Goal: Information Seeking & Learning: Learn about a topic

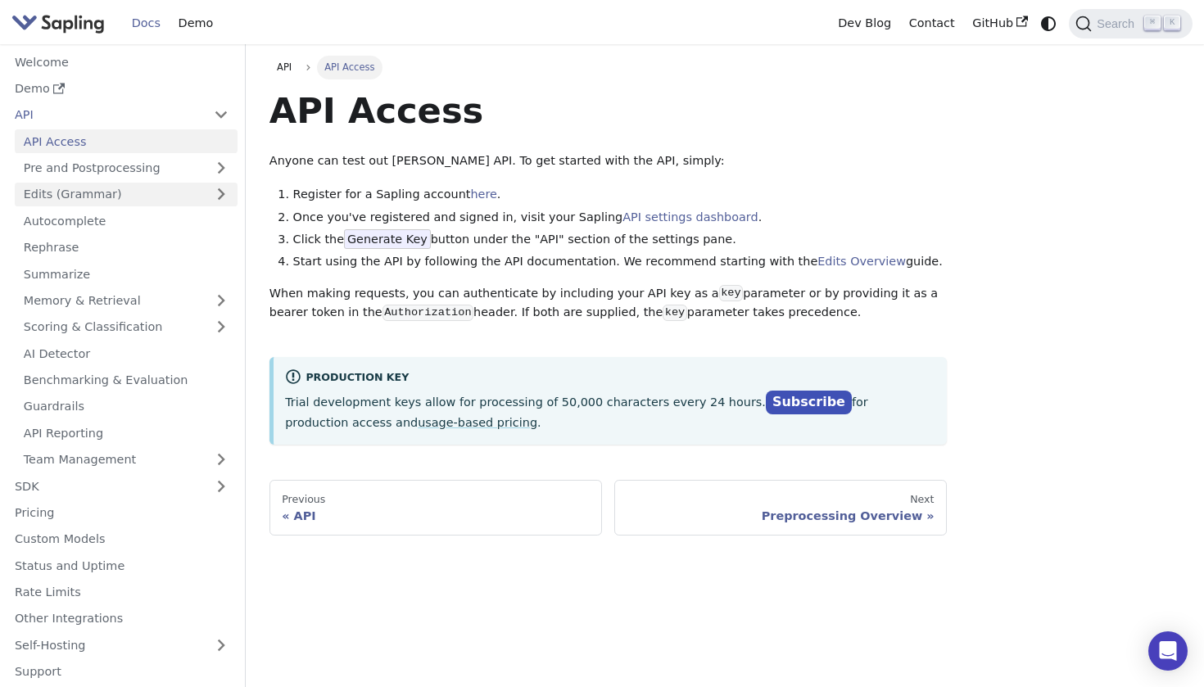
click at [78, 186] on link "Edits (Grammar)" at bounding box center [126, 195] width 223 height 24
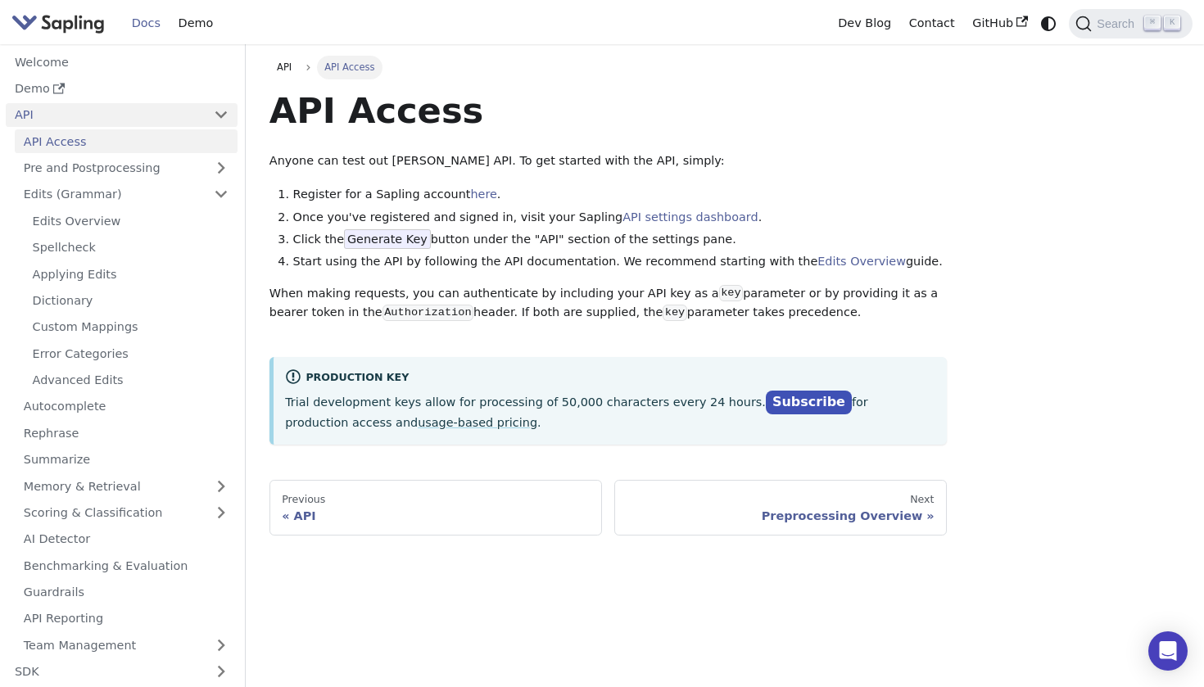
click at [74, 112] on link "API" at bounding box center [105, 115] width 199 height 24
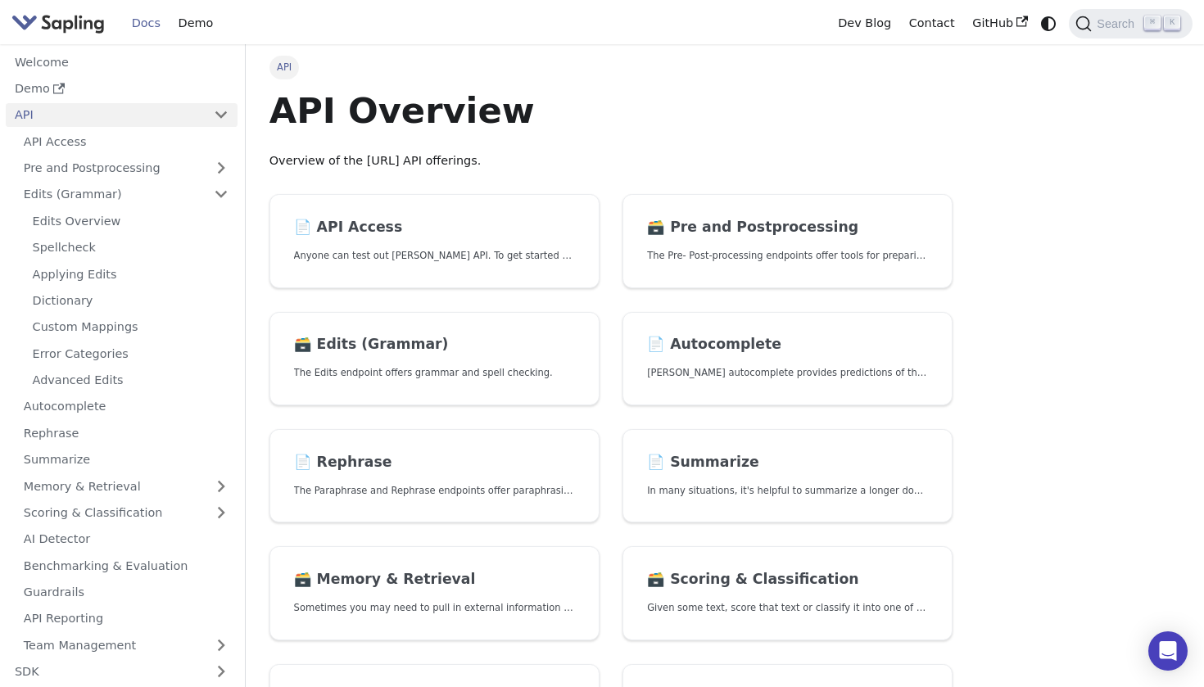
click at [1203, 10] on nav "Docs Demo Dev Blog Contact GitHub Search ⌘ K" at bounding box center [602, 22] width 1204 height 44
click at [410, 256] on p "Anyone can test out Sapling's API. To get started with the API, simply:" at bounding box center [434, 256] width 281 height 16
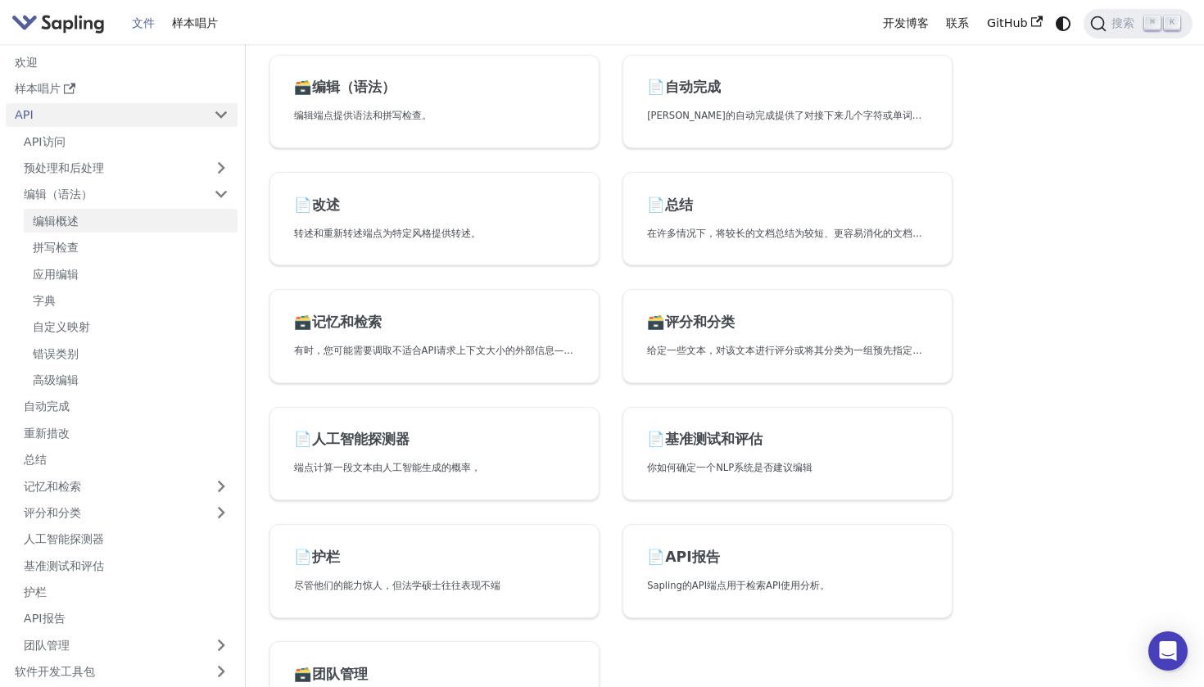
scroll to position [240, 0]
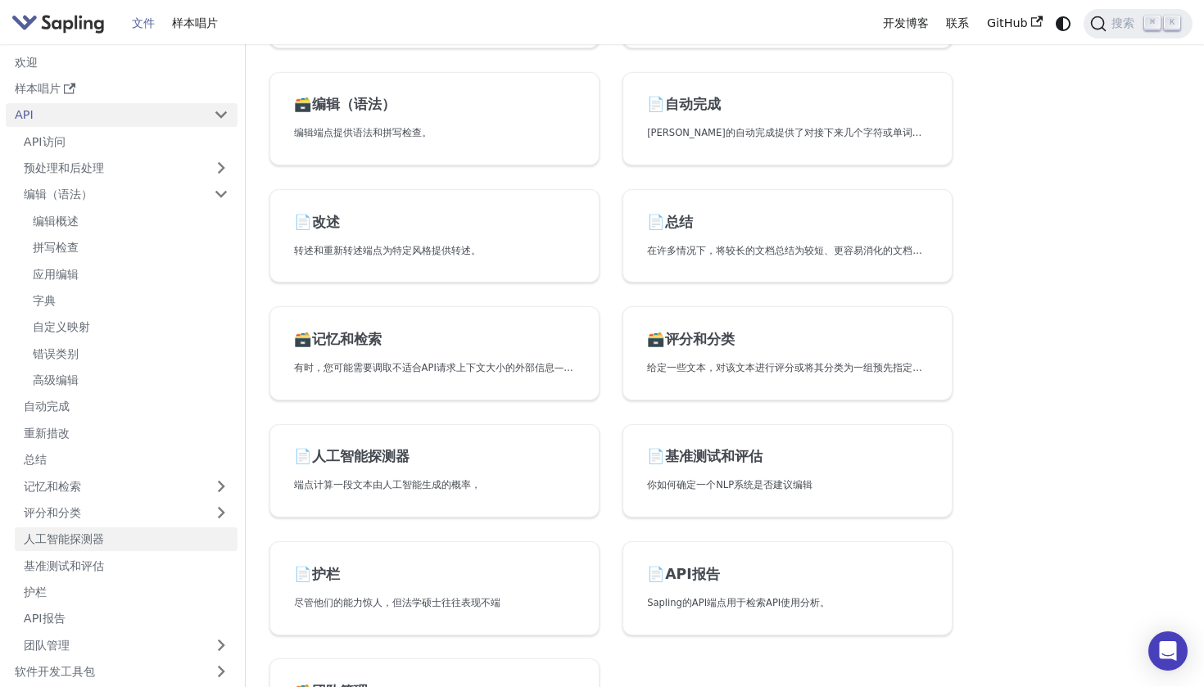
click at [69, 528] on link "人工智能探测器" at bounding box center [126, 540] width 223 height 24
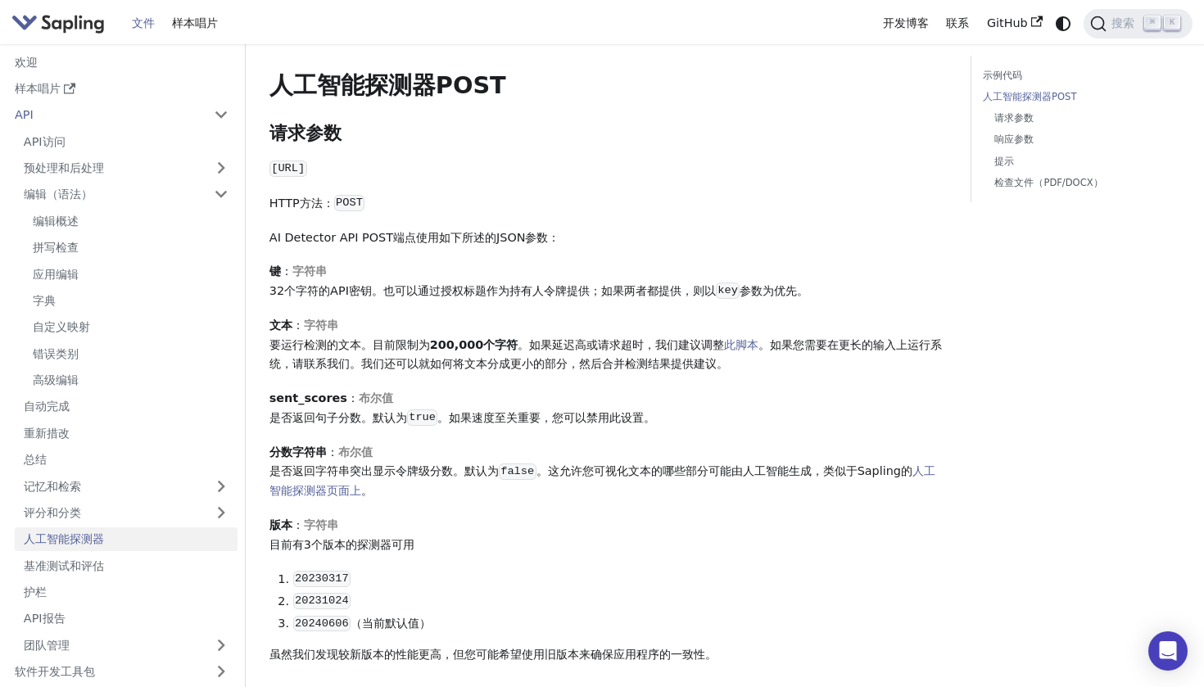
click at [69, 342] on link "错误类别" at bounding box center [131, 354] width 214 height 24
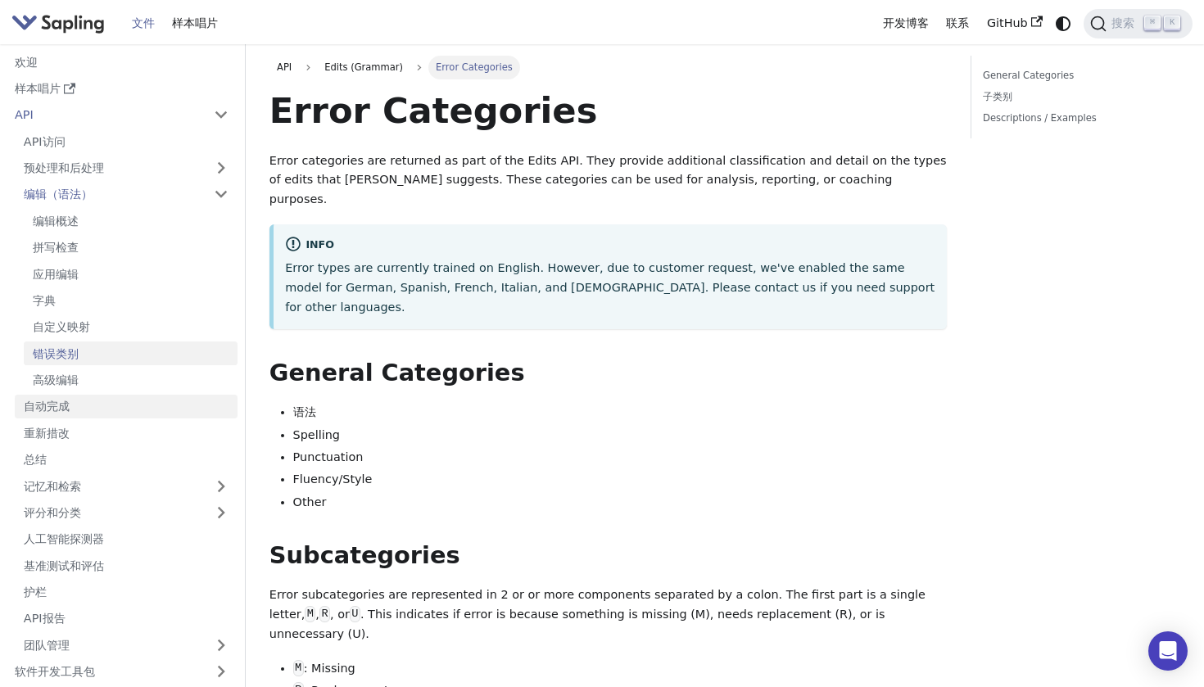
click at [70, 395] on link "自动完成" at bounding box center [126, 407] width 223 height 24
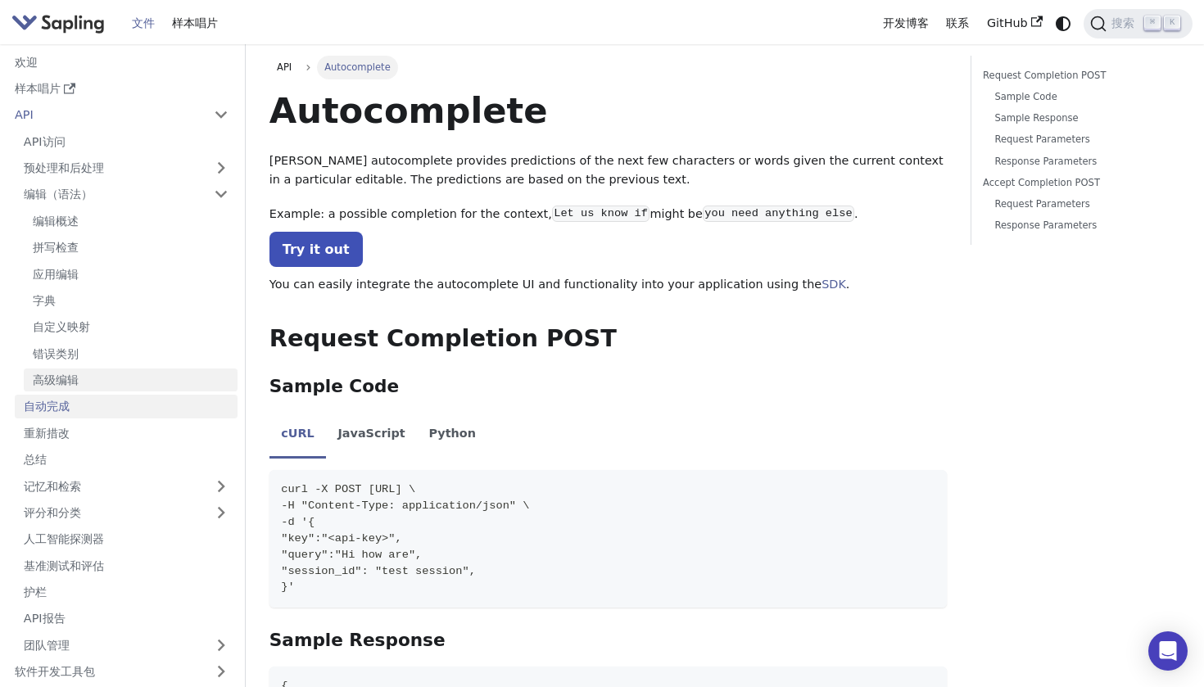
click at [75, 369] on link "高级编辑" at bounding box center [131, 381] width 214 height 24
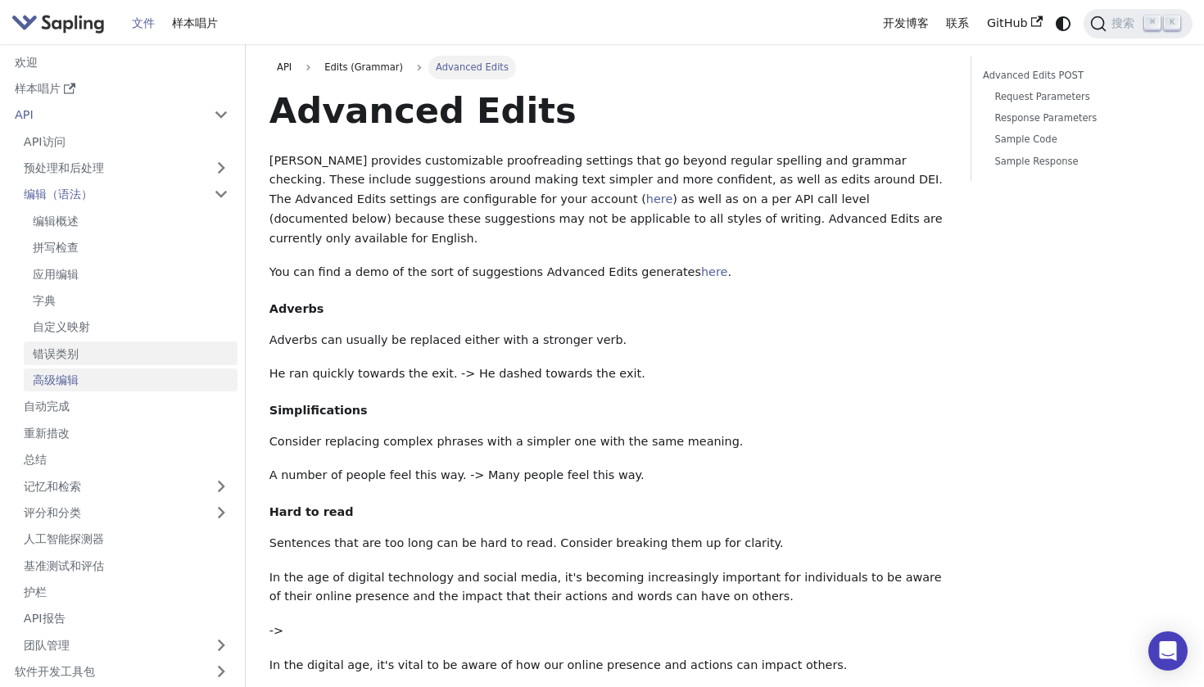
click at [75, 347] on link "错误类别" at bounding box center [131, 354] width 214 height 24
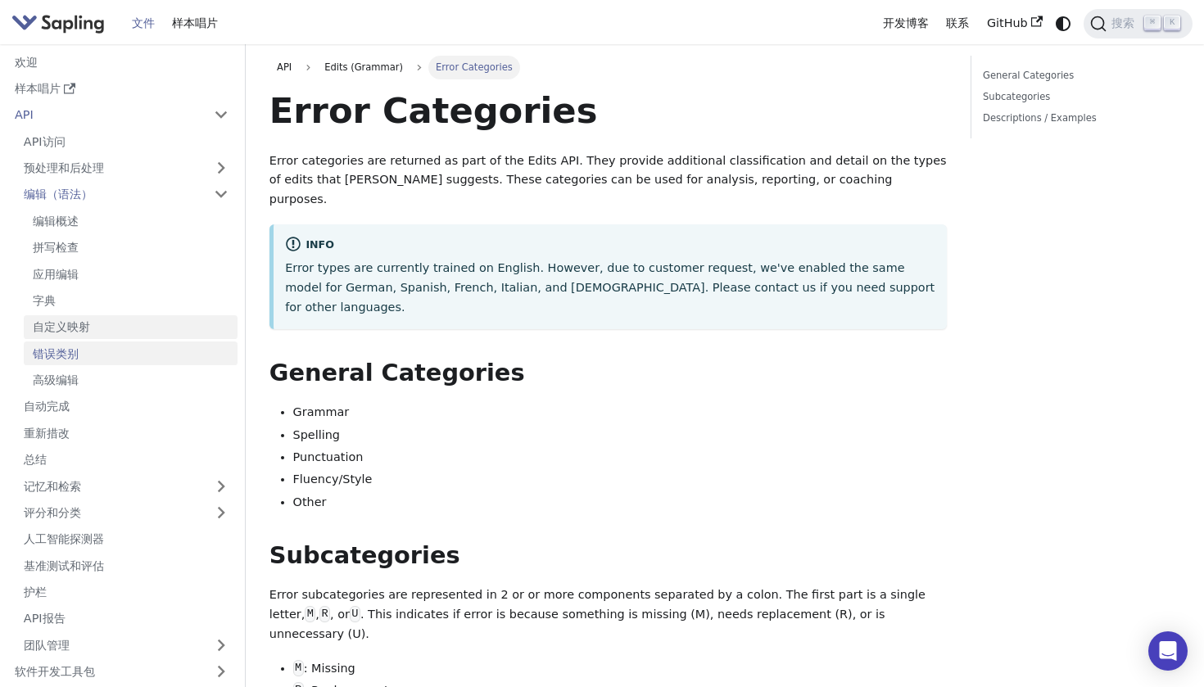
click at [69, 323] on link "自定义映射" at bounding box center [131, 327] width 214 height 24
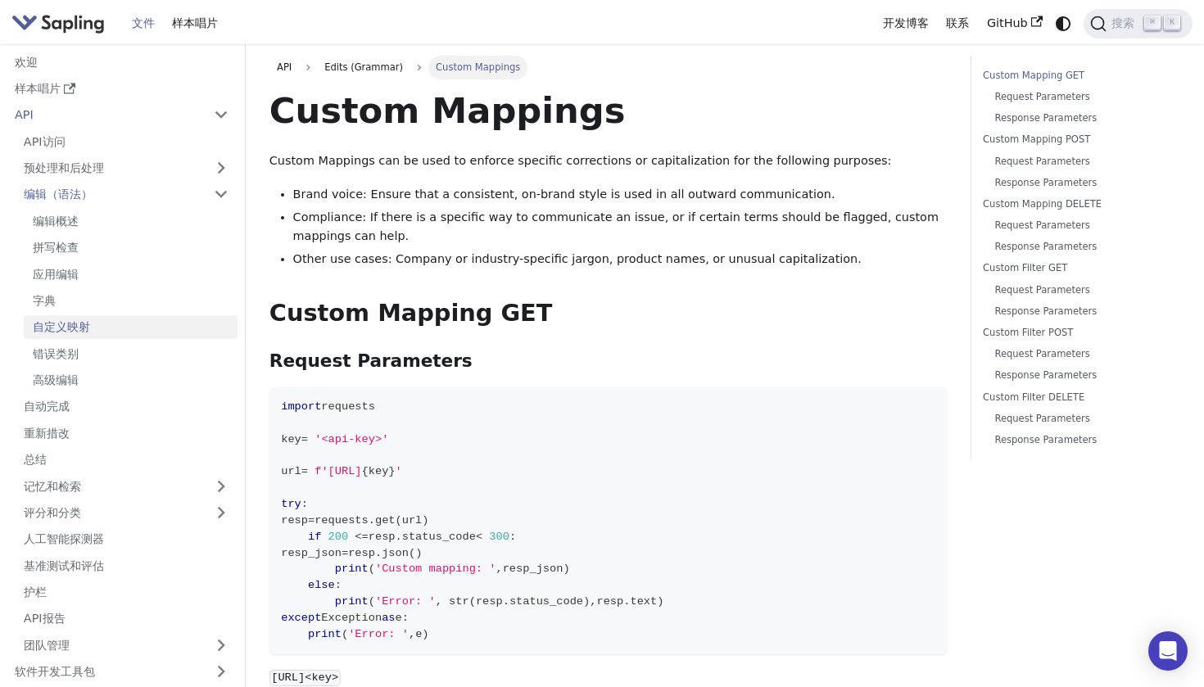
click at [66, 282] on ul "编辑概述 拼写检查 应用编辑 字典 自定义映射 错误类别 高级编辑" at bounding box center [126, 300] width 223 height 183
click at [62, 256] on ul "编辑概述 拼写检查 应用编辑 字典 自定义映射 错误类别 高级编辑" at bounding box center [126, 300] width 223 height 183
click at [62, 264] on link "应用编辑" at bounding box center [131, 274] width 214 height 24
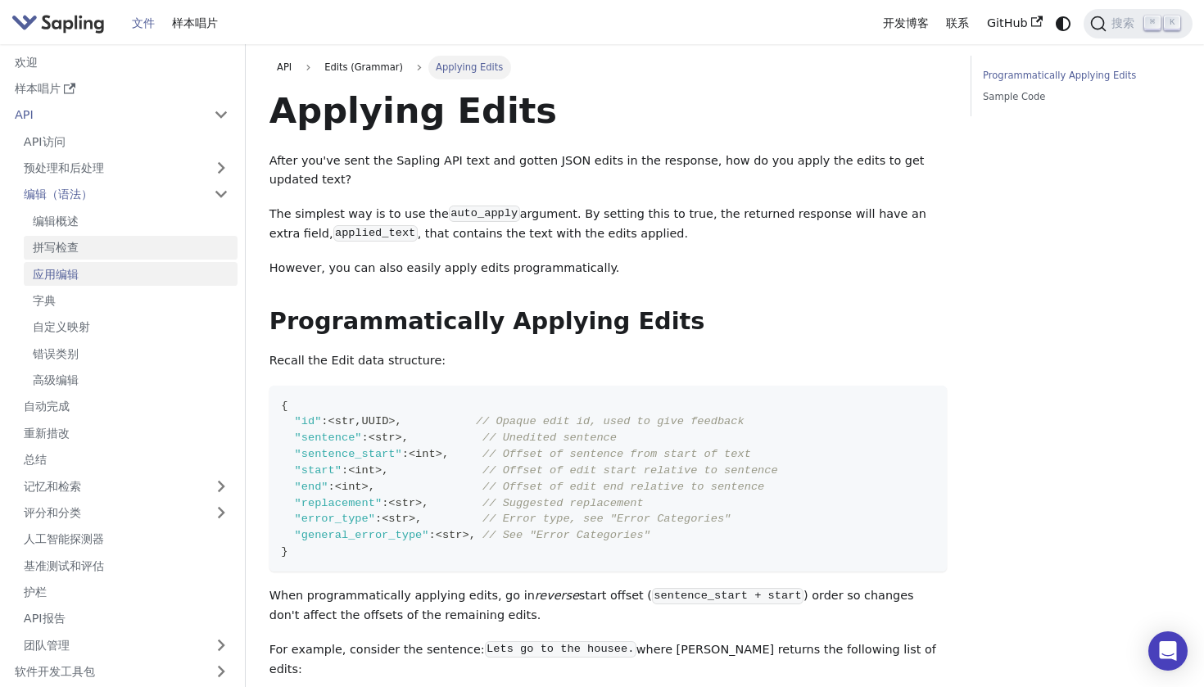
click at [62, 247] on link "拼写检查" at bounding box center [131, 248] width 214 height 24
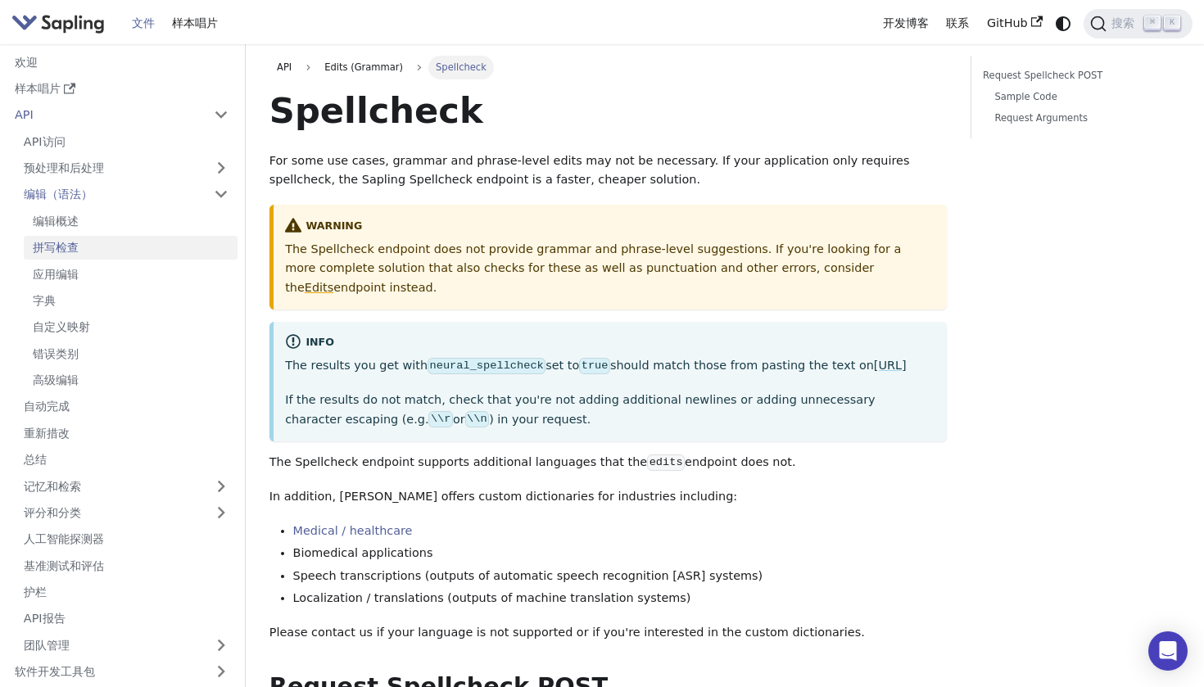
click at [61, 205] on li "编辑（语法） 编辑概述 拼写检查 应用编辑 字典 自定义映射 错误类别 高级编辑" at bounding box center [126, 287] width 223 height 209
click at [63, 198] on link "编辑（语法）" at bounding box center [126, 195] width 223 height 24
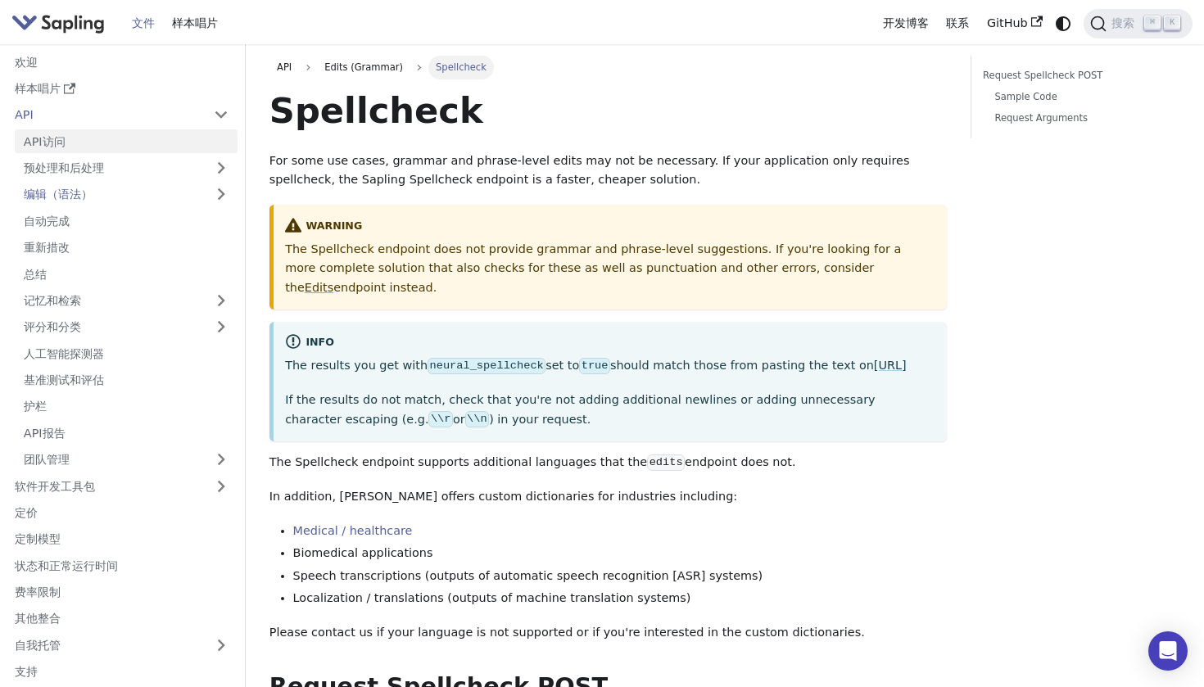
click at [49, 129] on link "API访问" at bounding box center [126, 141] width 223 height 24
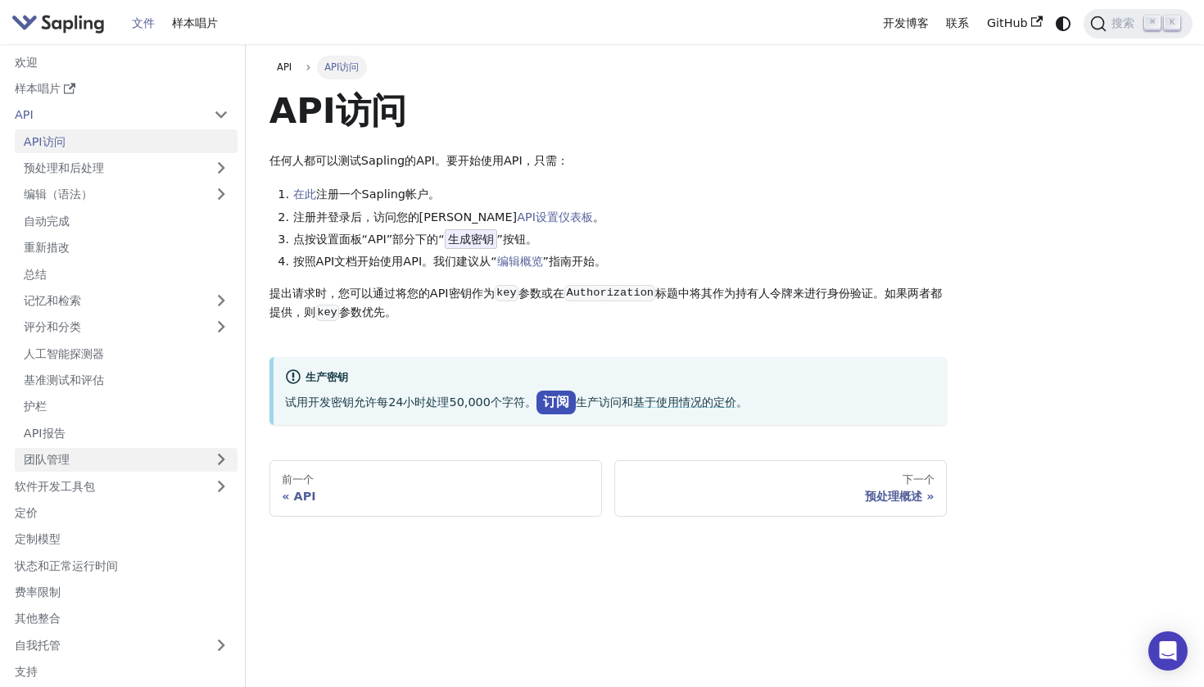
click at [76, 451] on link "团队管理" at bounding box center [126, 460] width 223 height 24
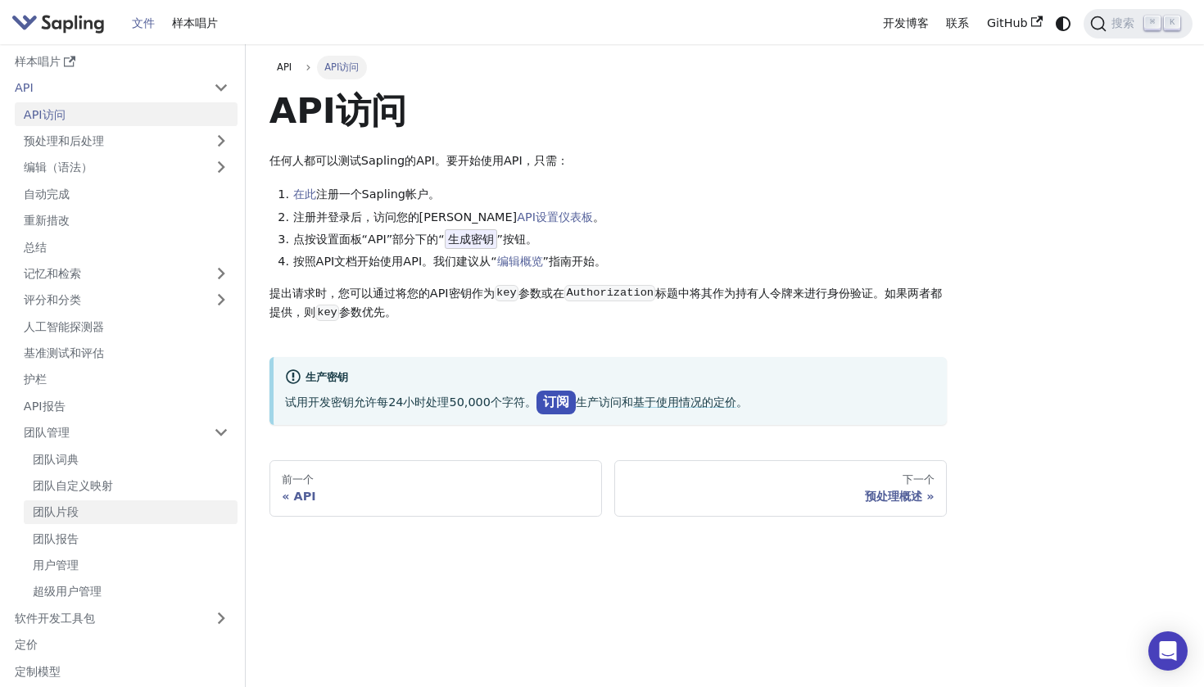
scroll to position [29, 0]
click at [70, 605] on link "软件开发工具包" at bounding box center [105, 617] width 199 height 24
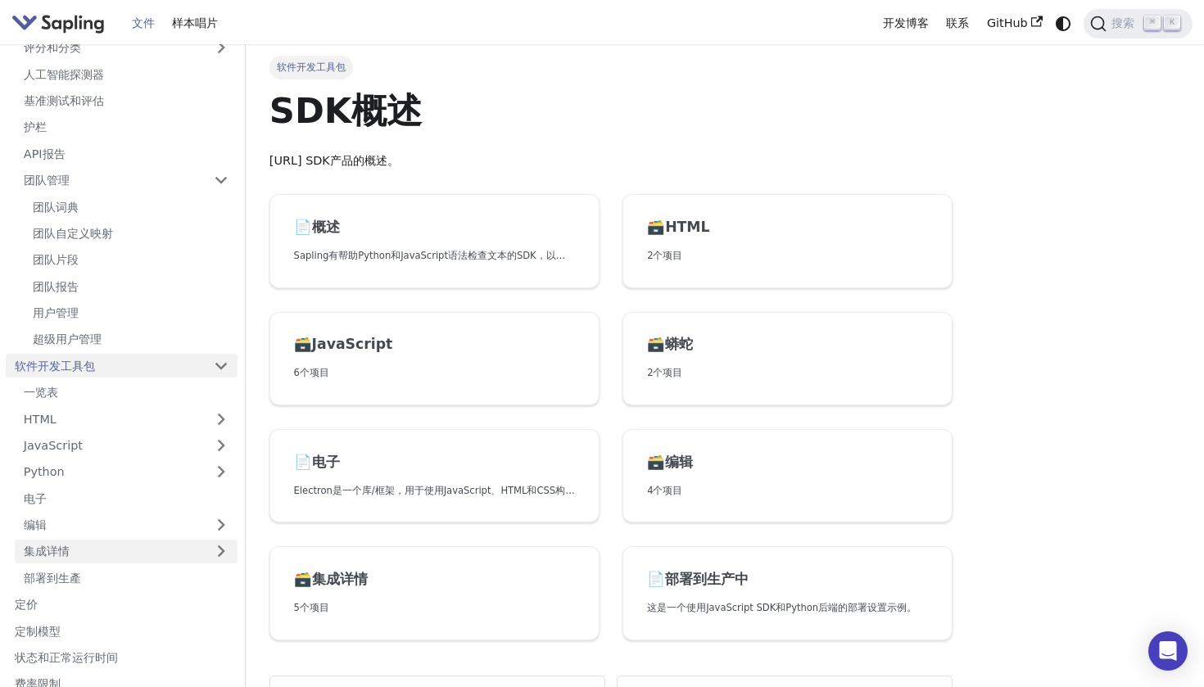
scroll to position [211, 0]
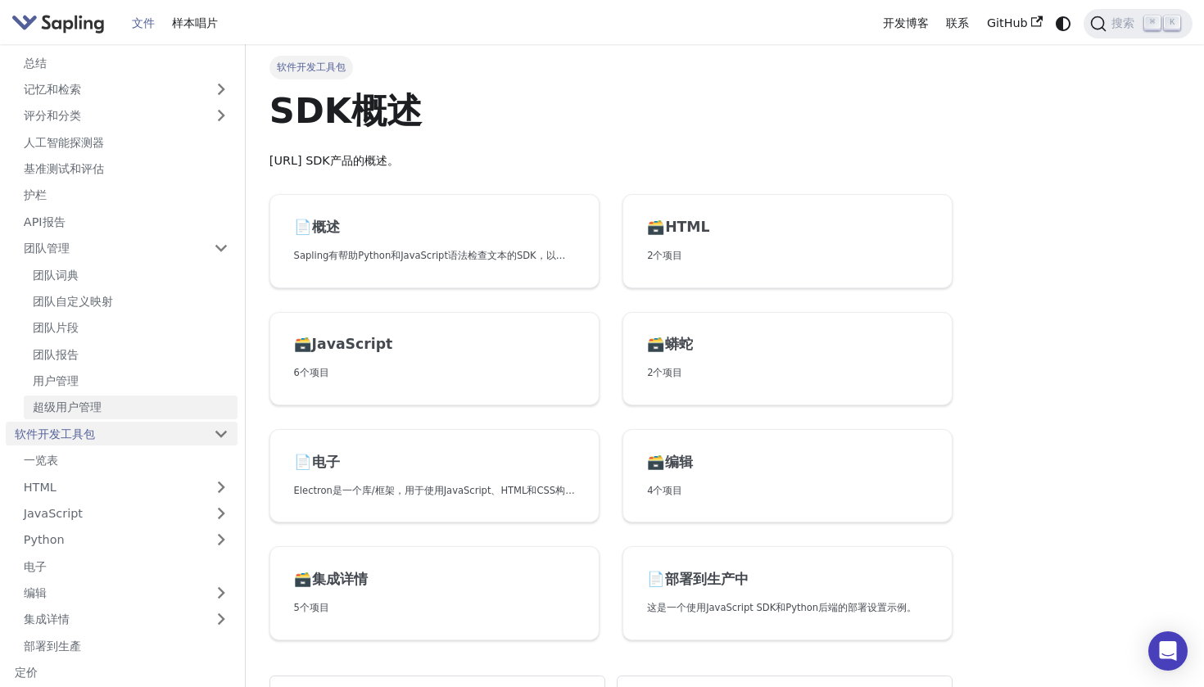
click at [67, 383] on ul "团队词典 团队自定义映射 团队片段 团队报告 用户管理 超级用户管理" at bounding box center [126, 341] width 223 height 156
click at [67, 398] on link "超级用户管理" at bounding box center [131, 408] width 214 height 24
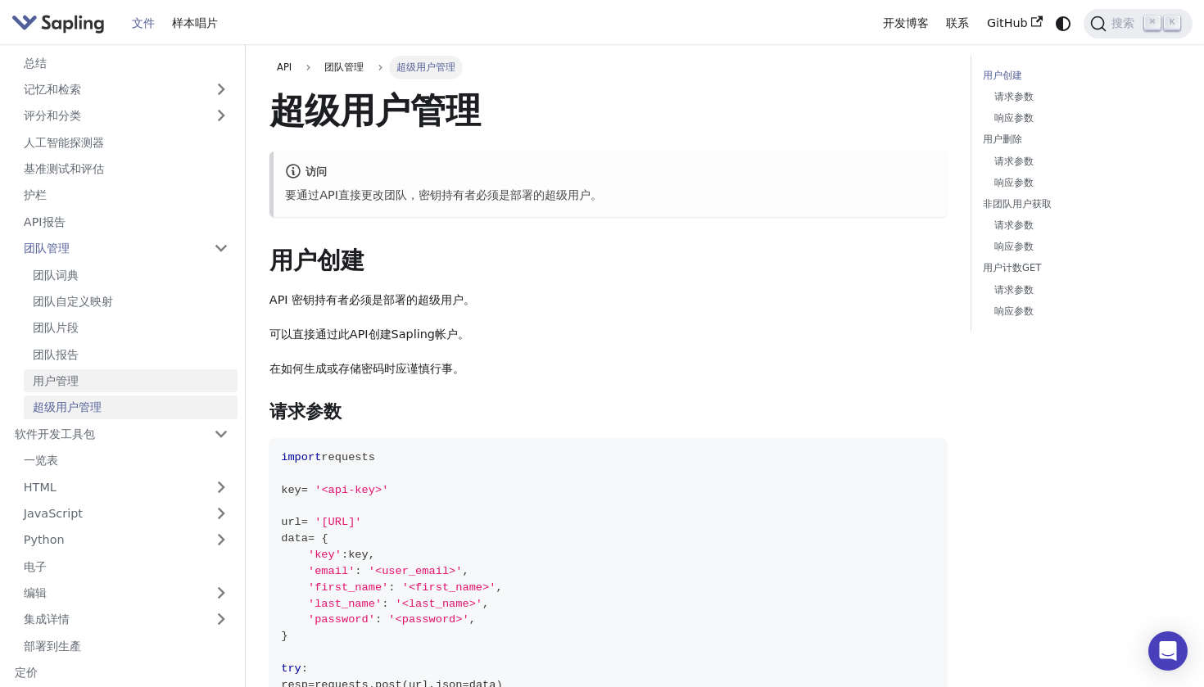
click at [60, 370] on link "用户管理" at bounding box center [131, 382] width 214 height 24
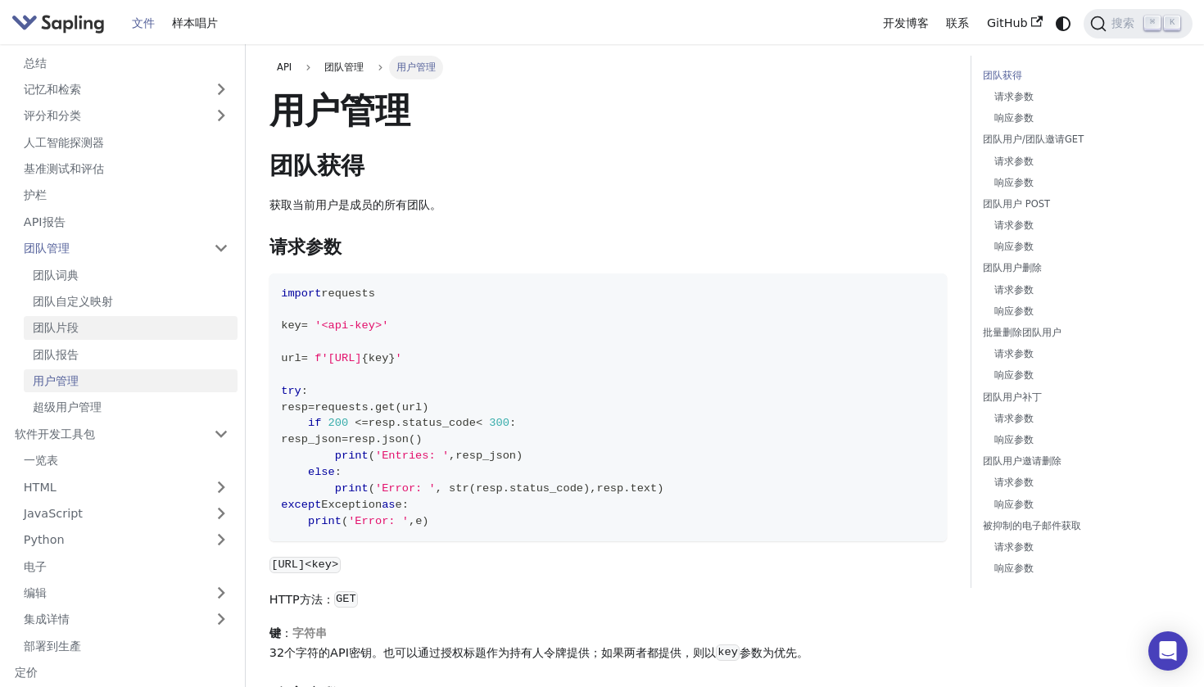
click at [48, 316] on link "团队片段" at bounding box center [131, 328] width 214 height 24
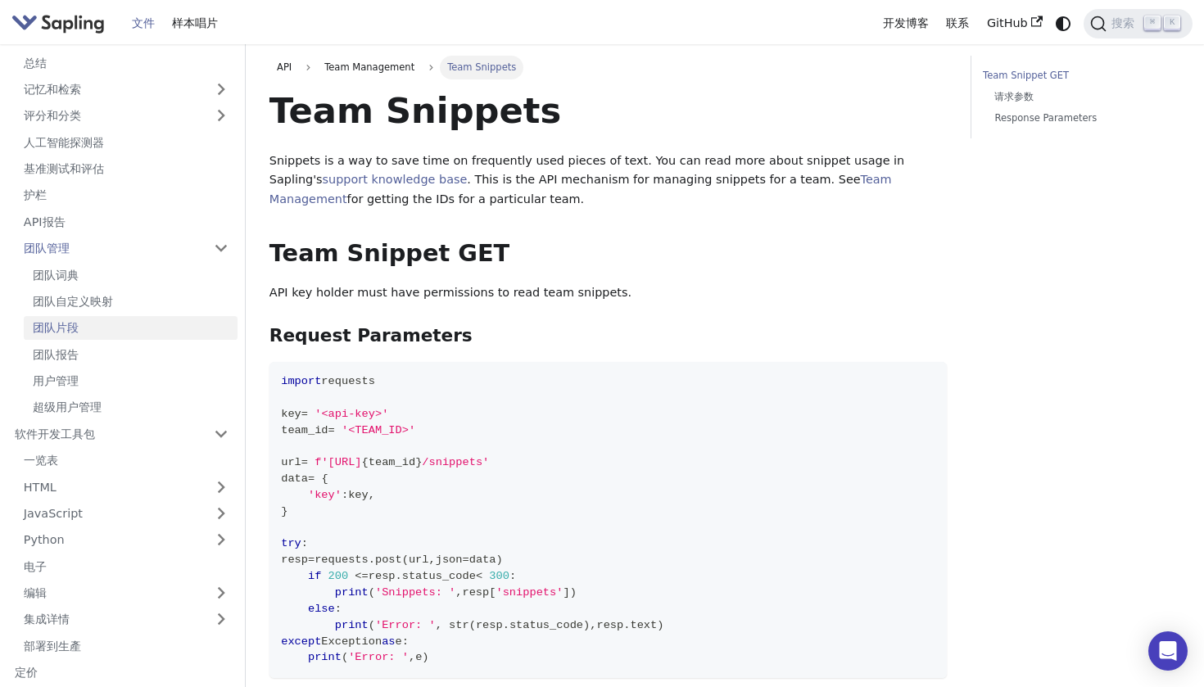
click at [51, 279] on ul "团队词典 团队自定义映射 团队片段 团队报告 用户管理 超级用户管理" at bounding box center [126, 341] width 223 height 156
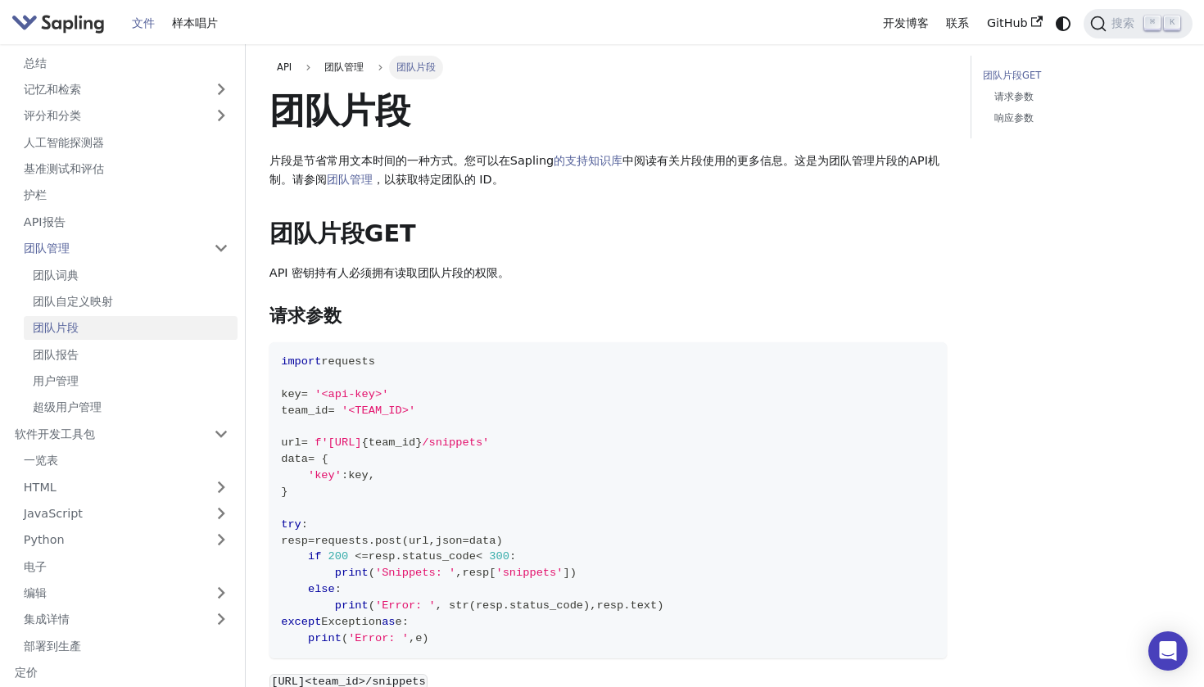
click at [57, 201] on ul "API访问 预处理和后处理 编辑（语法） 编辑概述 拼写检查 应用编辑 字典 自定义映射 错误类别 高级编辑 自动完成 重新措改 总结 记忆和检索 评分和分类…" at bounding box center [122, 168] width 232 height 501
click at [56, 222] on link "API报告" at bounding box center [126, 222] width 223 height 24
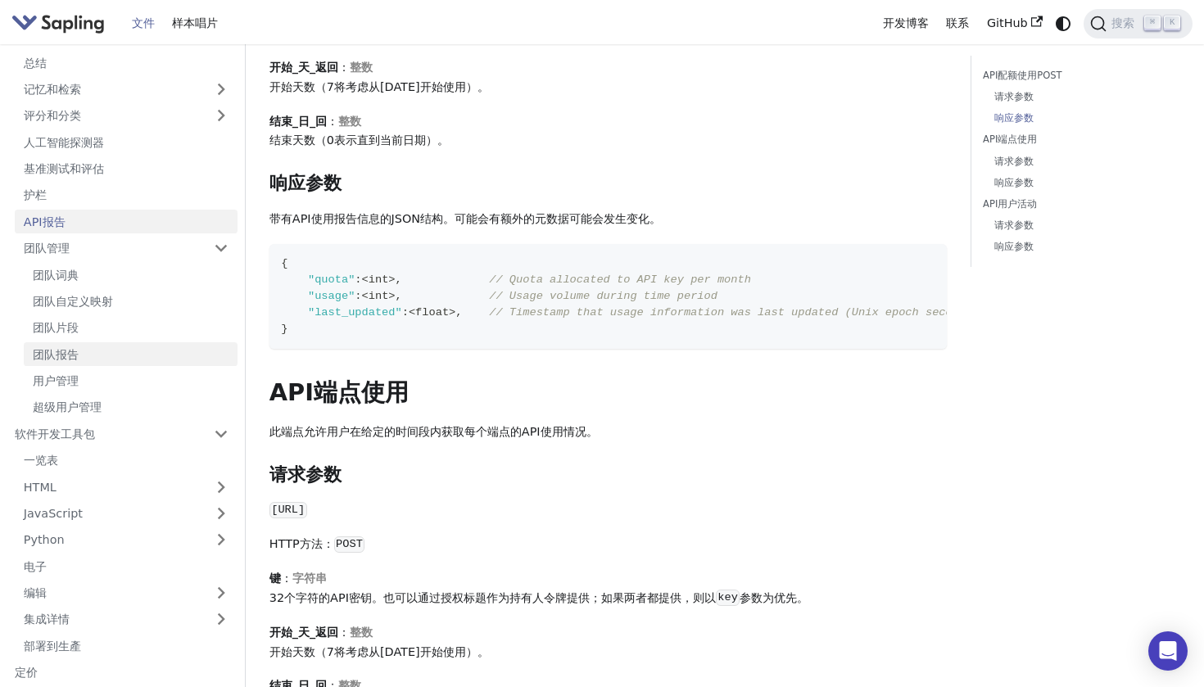
scroll to position [396, 0]
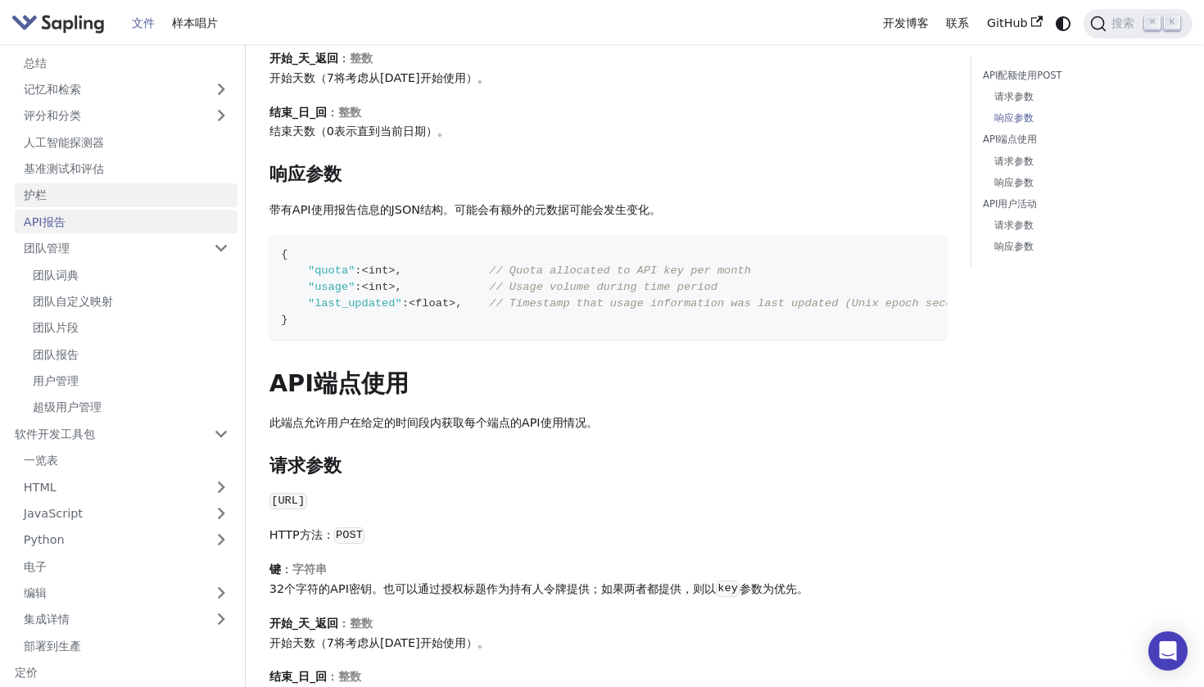
click at [55, 193] on link "护栏" at bounding box center [126, 196] width 223 height 24
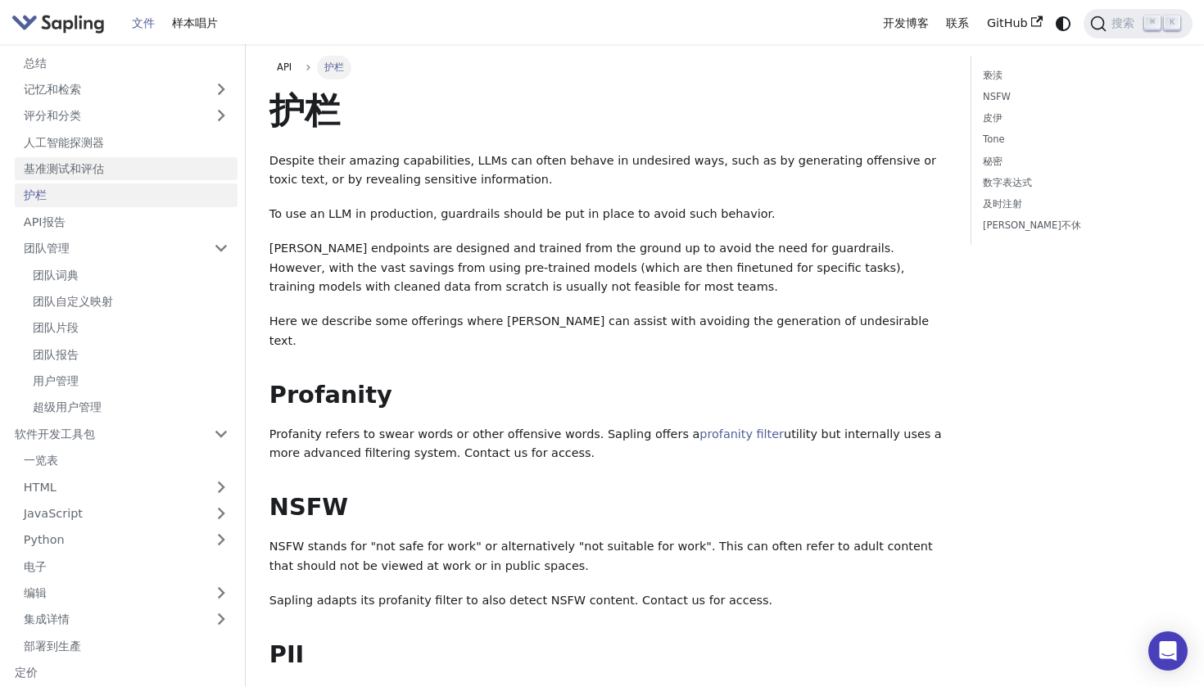
click at [66, 166] on link "基准测试和评估" at bounding box center [126, 169] width 223 height 24
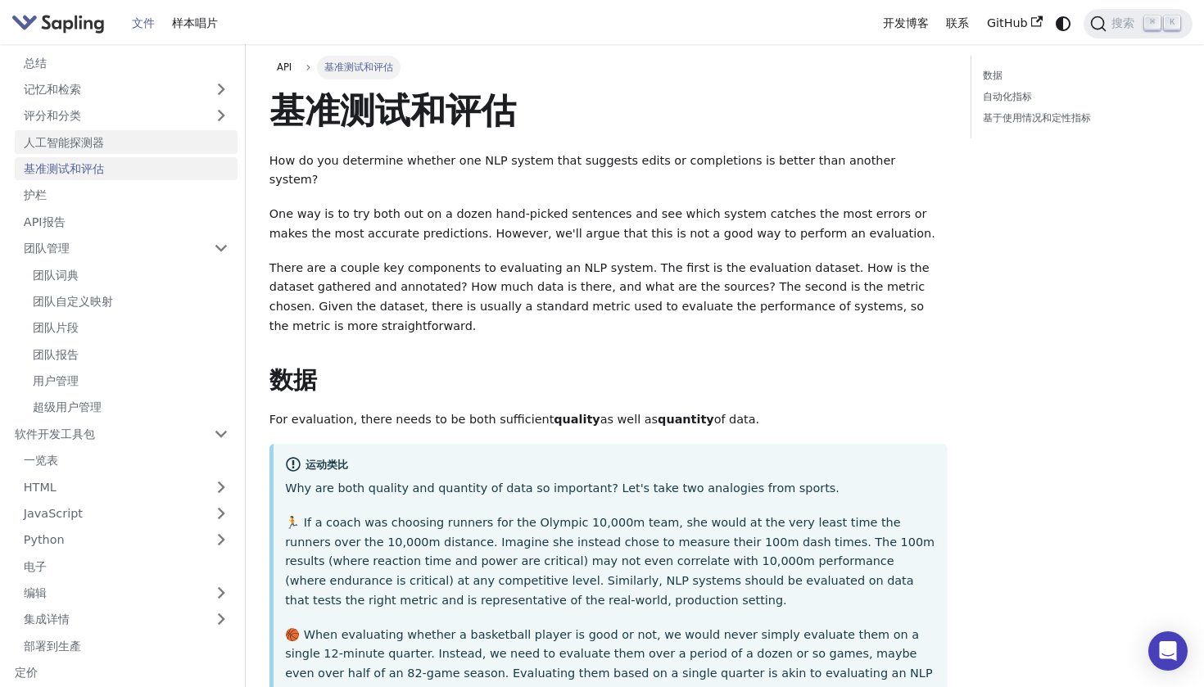
click at [69, 145] on link "人工智能探测器" at bounding box center [126, 142] width 223 height 24
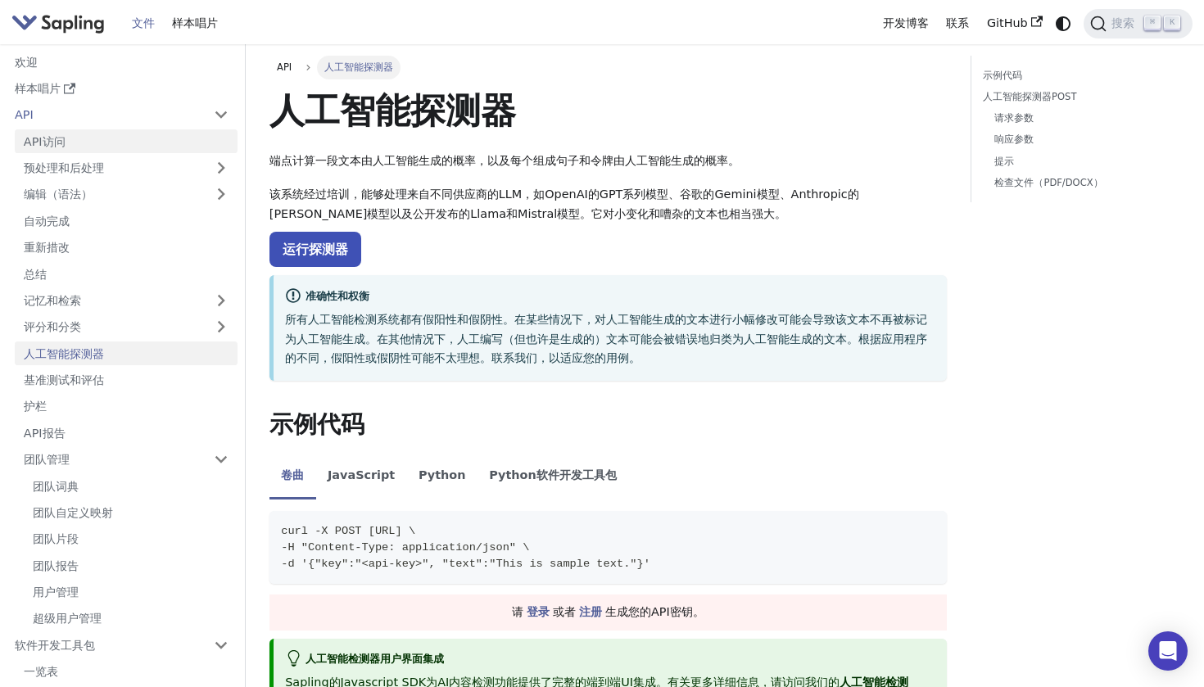
click at [70, 145] on link "API访问" at bounding box center [126, 141] width 223 height 24
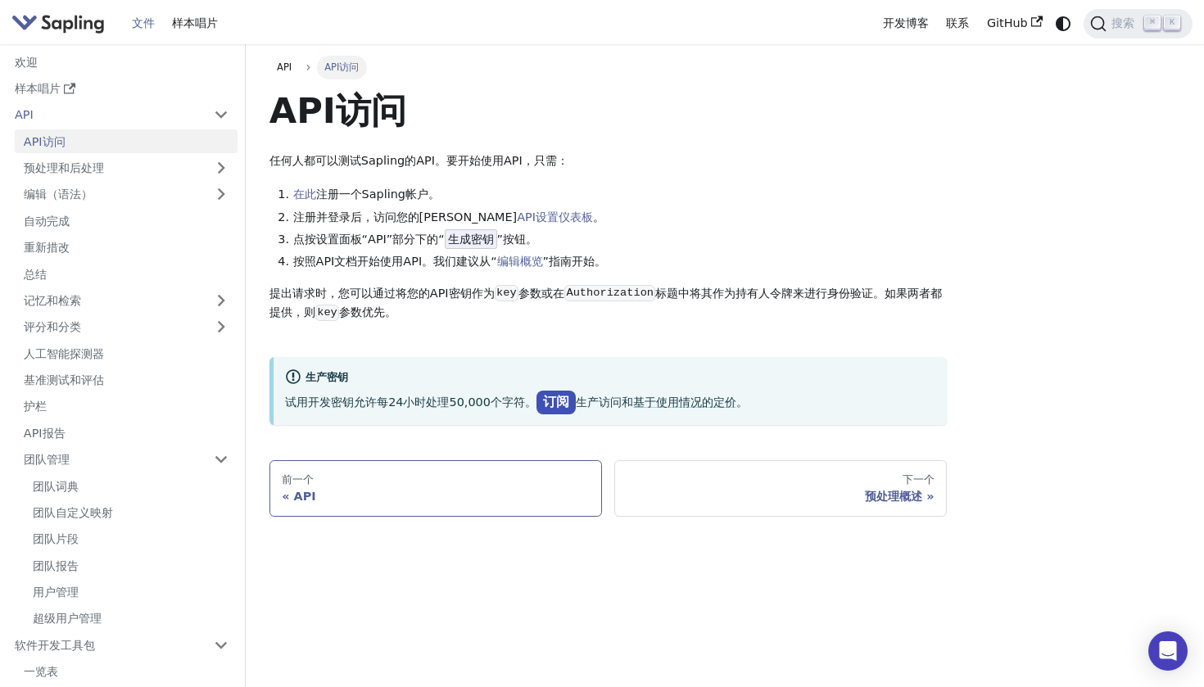
drag, startPoint x: 280, startPoint y: 473, endPoint x: 279, endPoint y: 487, distance: 14.8
click at [279, 487] on link "前一个 API" at bounding box center [436, 488] width 333 height 56
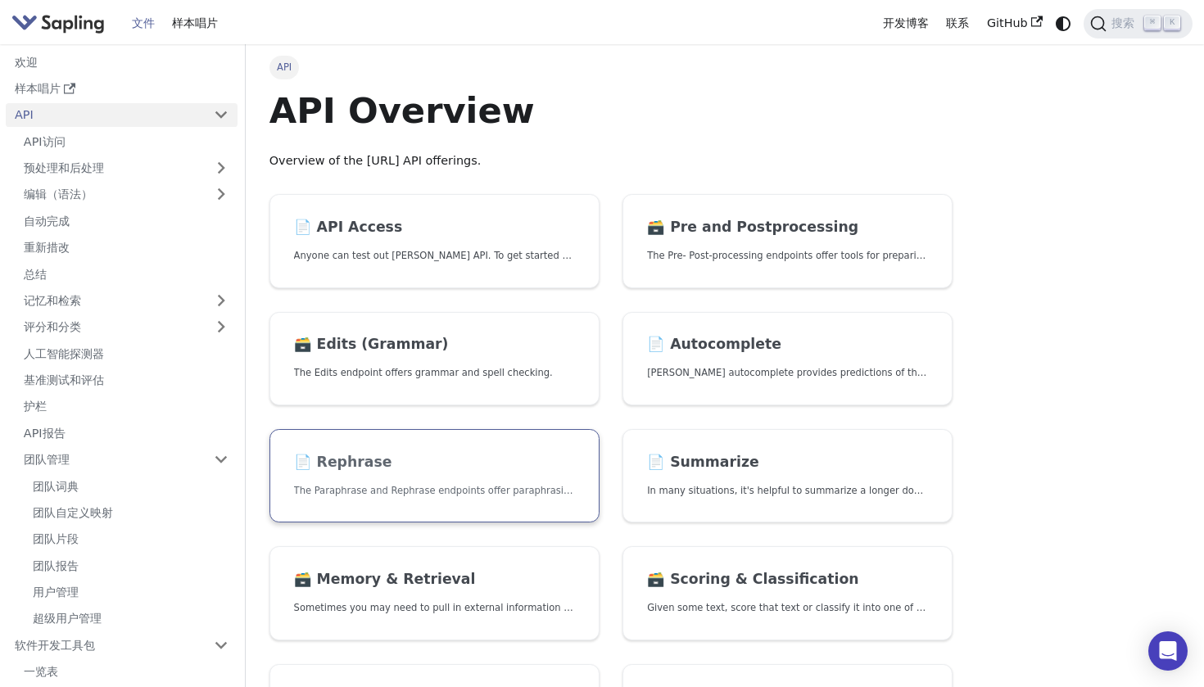
click at [301, 503] on link "📄️ Rephrase The Paraphrase and Rephrase endpoints offer paraphrasing for partic…" at bounding box center [435, 476] width 330 height 94
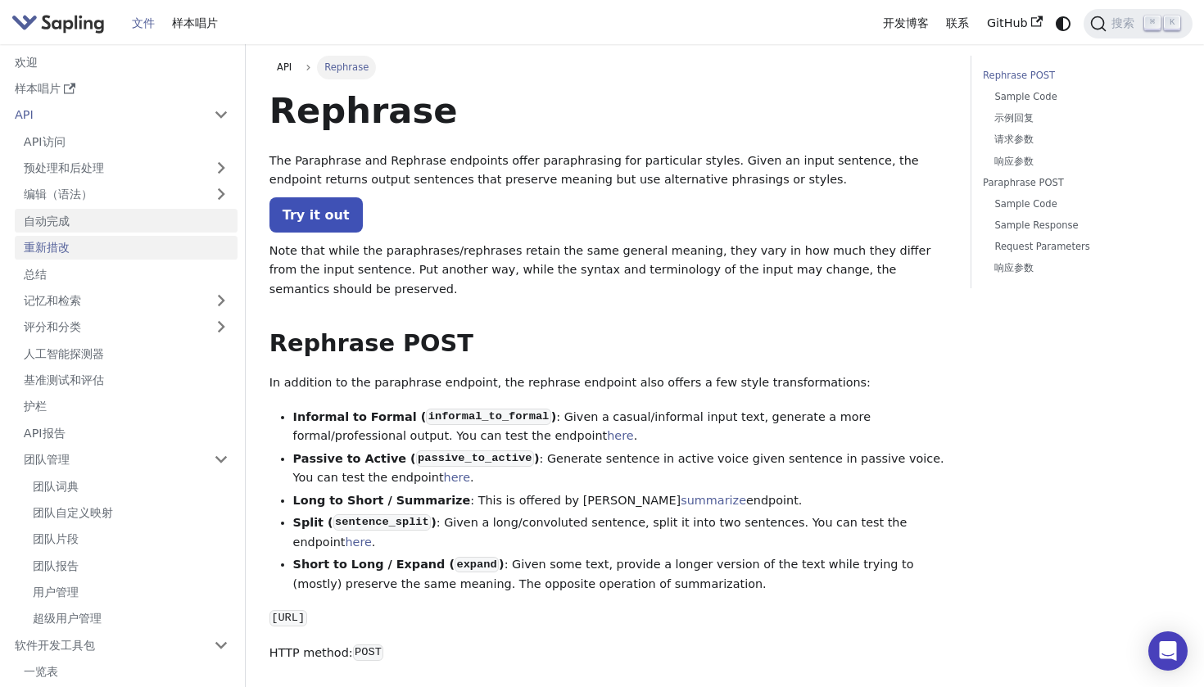
drag, startPoint x: 177, startPoint y: 255, endPoint x: 174, endPoint y: 213, distance: 41.9
click at [175, 230] on ul "API访问 预处理和后处理 编辑（语法） 编辑概述 拼写检查 应用编辑 字典 自定义映射 错误类别 高级编辑 自动完成 重新措改 总结 记忆和检索 评分和分类…" at bounding box center [122, 379] width 232 height 501
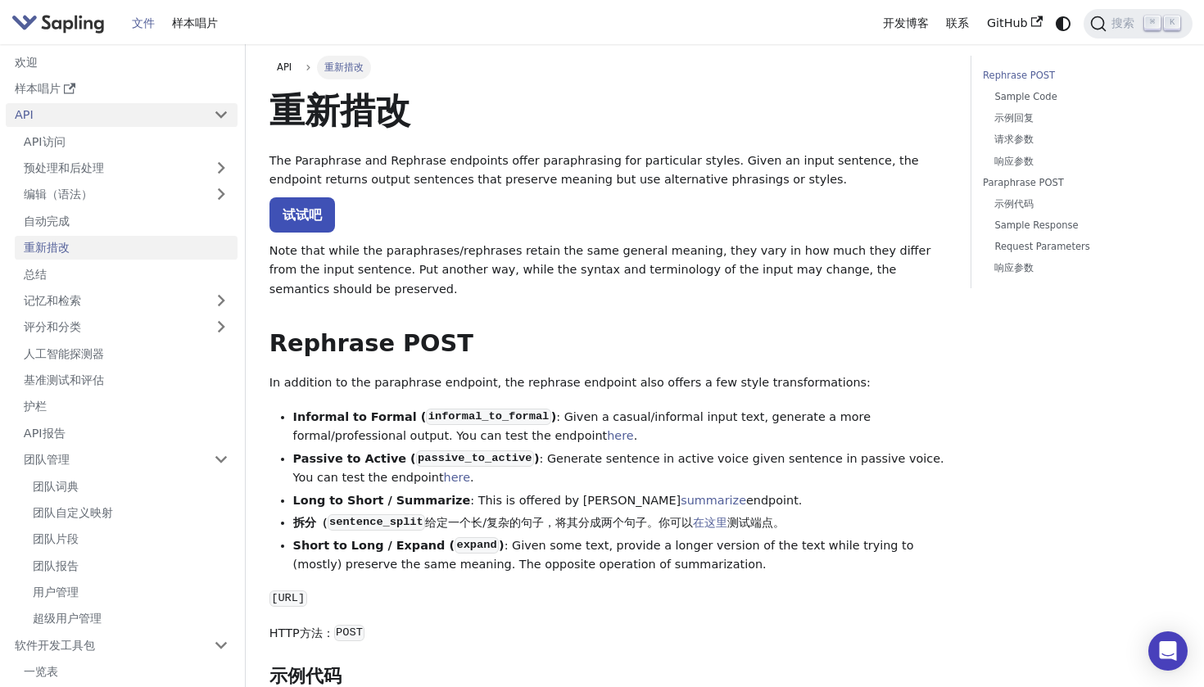
click at [138, 120] on link "API" at bounding box center [105, 115] width 199 height 24
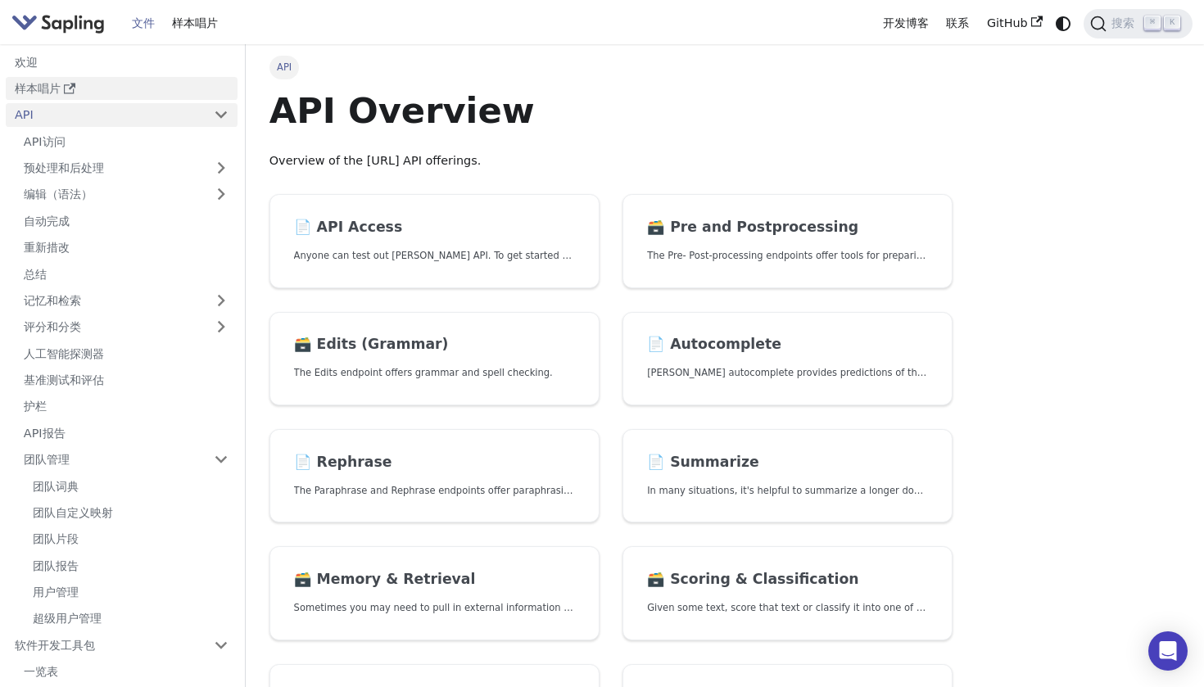
click at [134, 93] on link "样本唱片" at bounding box center [122, 89] width 232 height 24
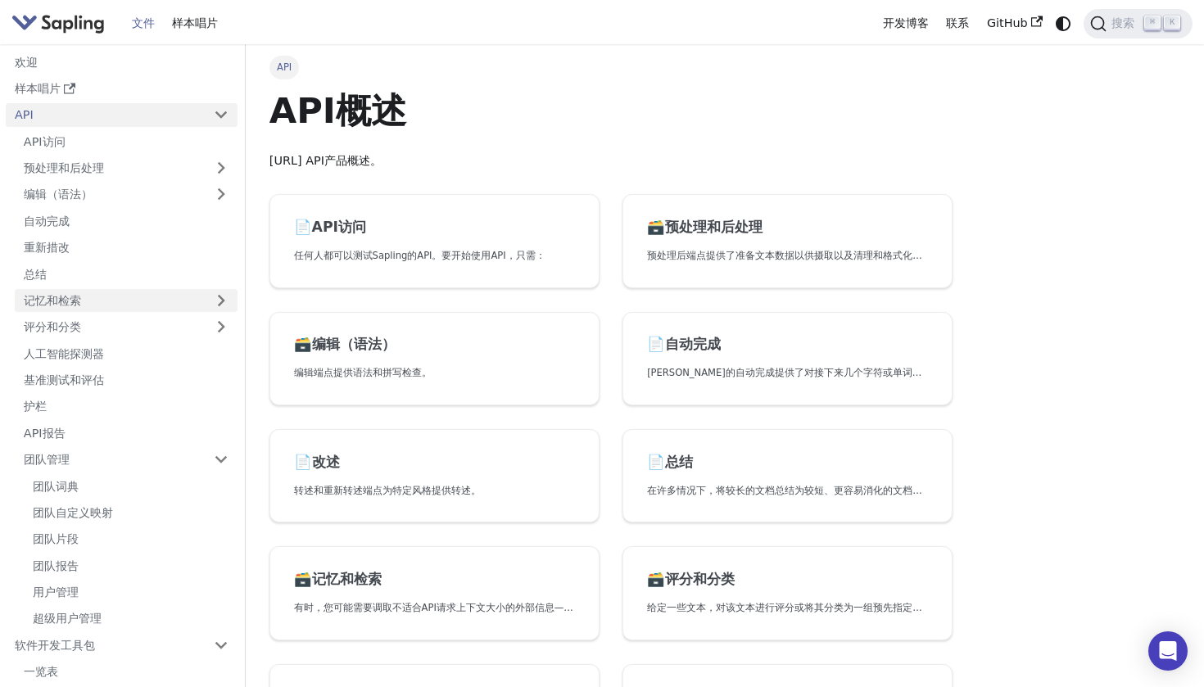
click at [87, 293] on link "记忆和检索" at bounding box center [126, 301] width 223 height 24
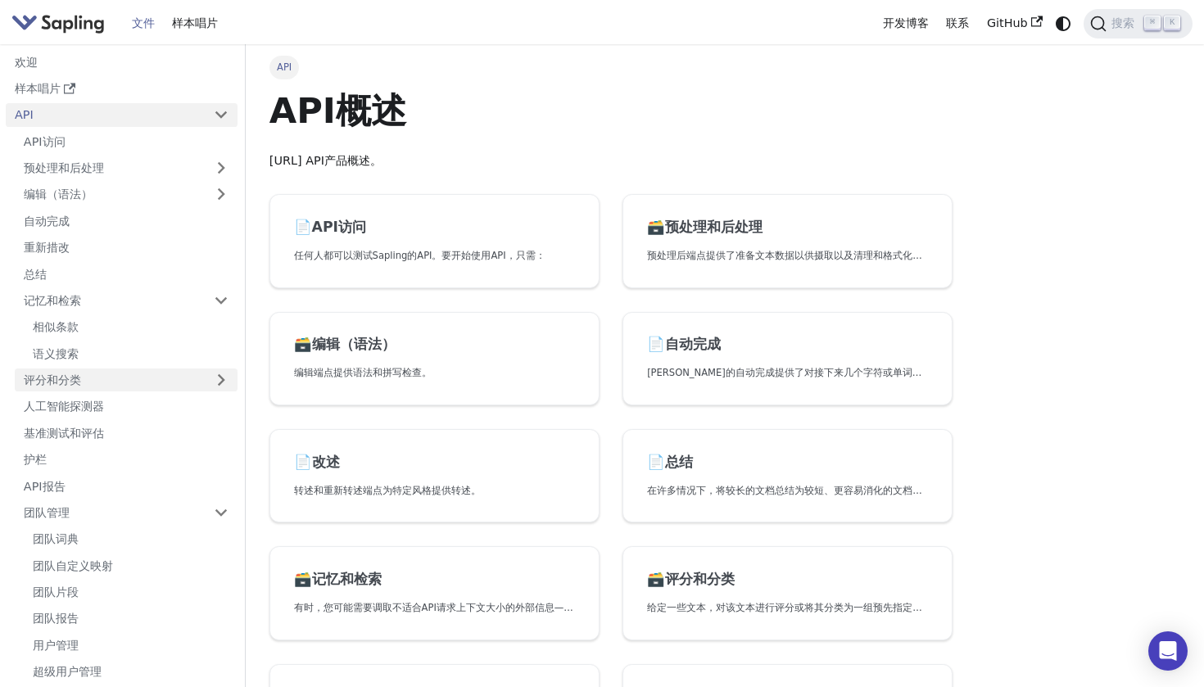
click at [125, 378] on link "评分和分类" at bounding box center [126, 381] width 223 height 24
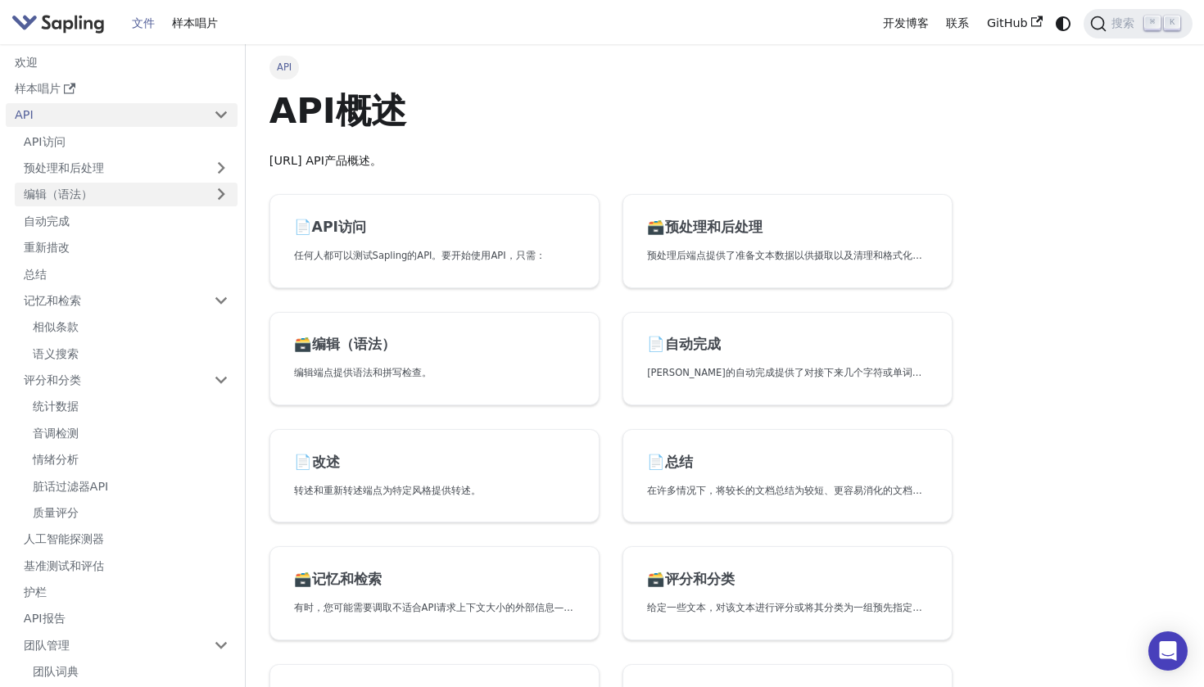
click at [132, 186] on link "编辑（语法）" at bounding box center [126, 195] width 223 height 24
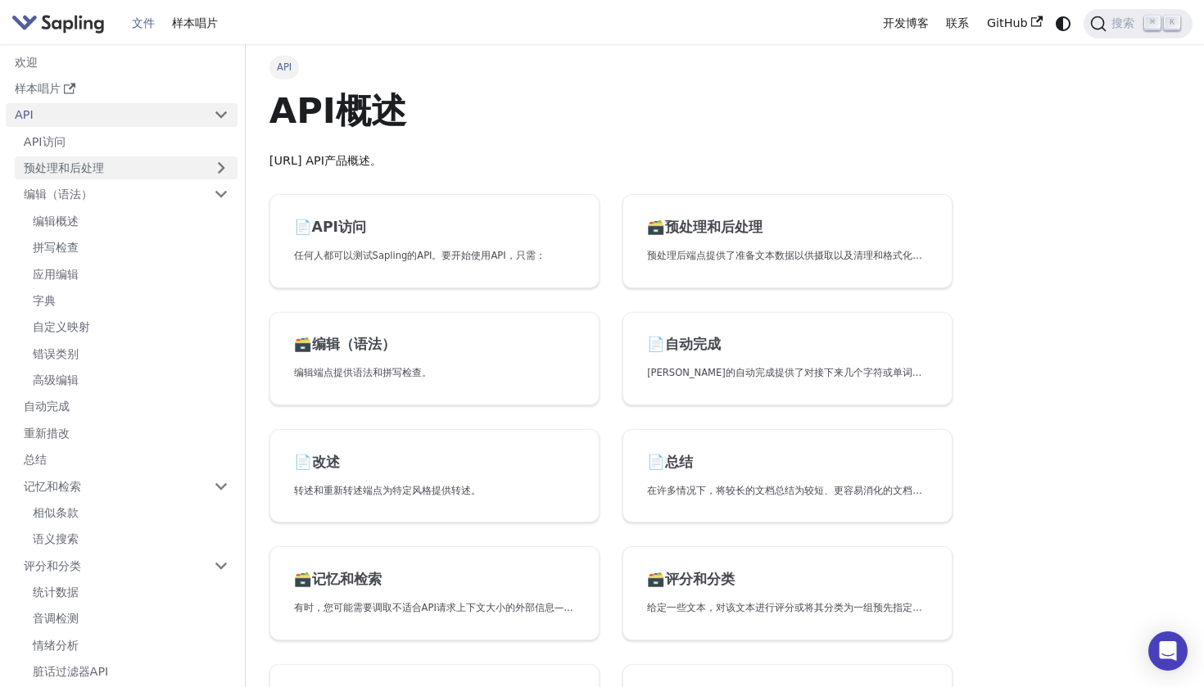
click at [127, 168] on link "预处理和后处理" at bounding box center [126, 168] width 223 height 24
click at [118, 385] on ul "编辑概述 拼写检查 应用编辑 字典 自定义映射 错误类别 高级编辑" at bounding box center [126, 406] width 223 height 183
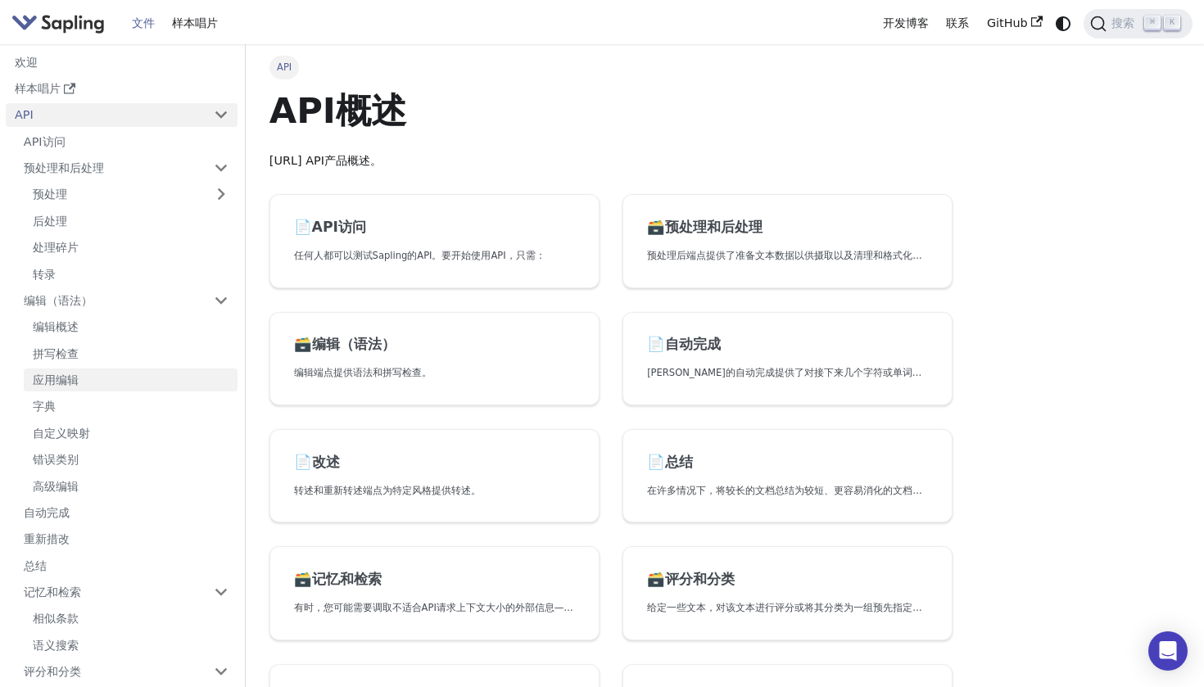
click at [118, 382] on link "应用编辑" at bounding box center [131, 381] width 214 height 24
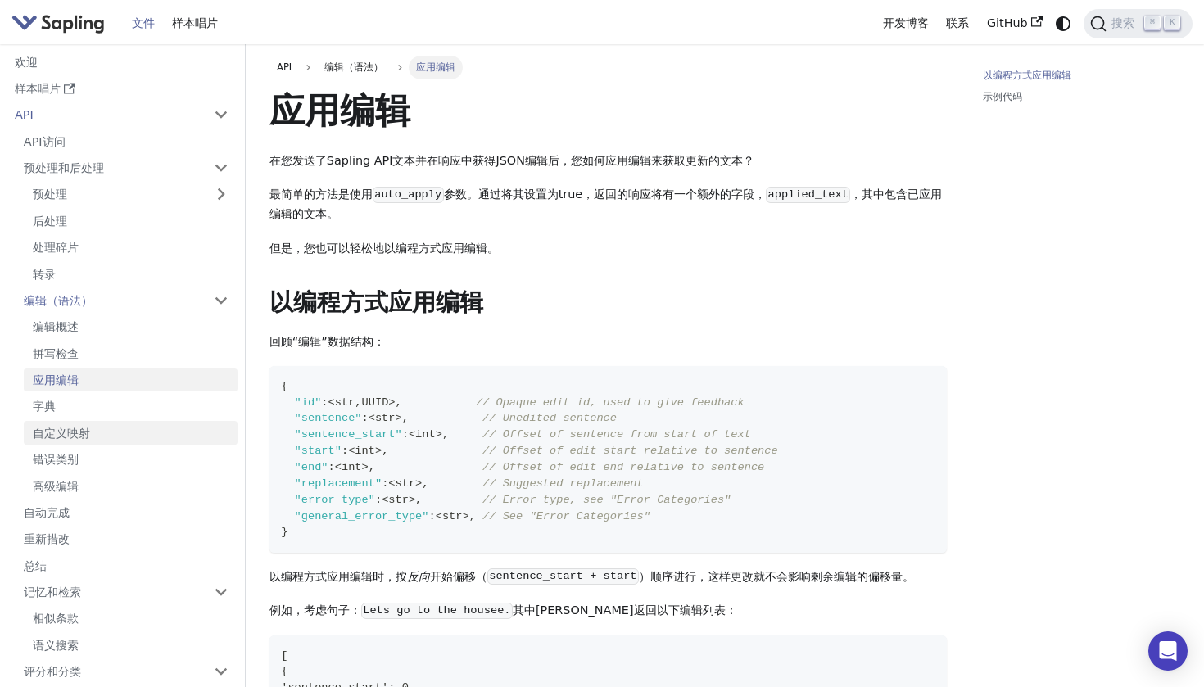
click at [116, 425] on link "自定义映射" at bounding box center [131, 433] width 214 height 24
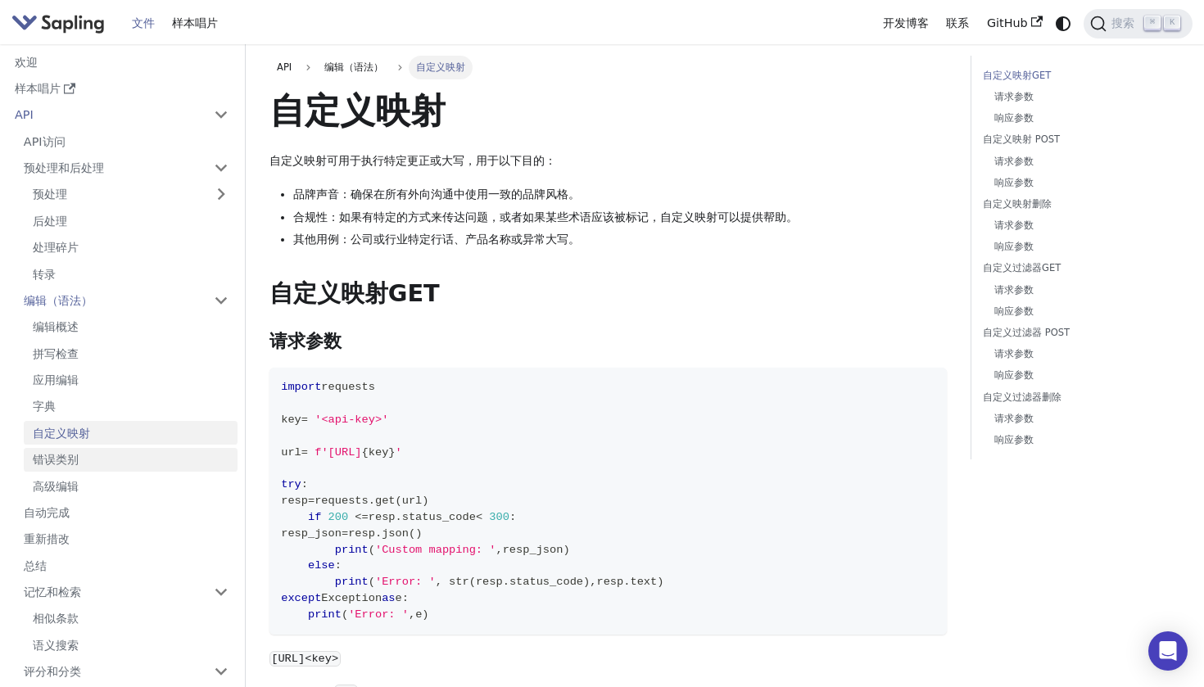
click at [115, 450] on link "错误类别" at bounding box center [131, 460] width 214 height 24
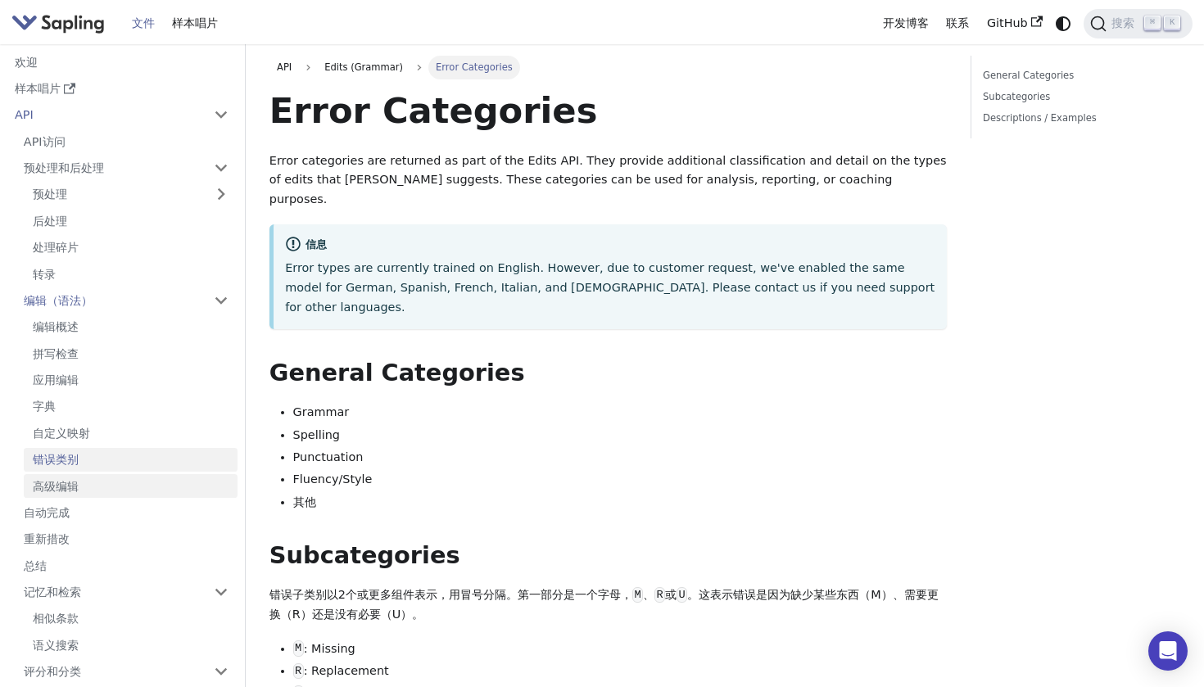
click at [120, 474] on link "高级编辑" at bounding box center [131, 486] width 214 height 24
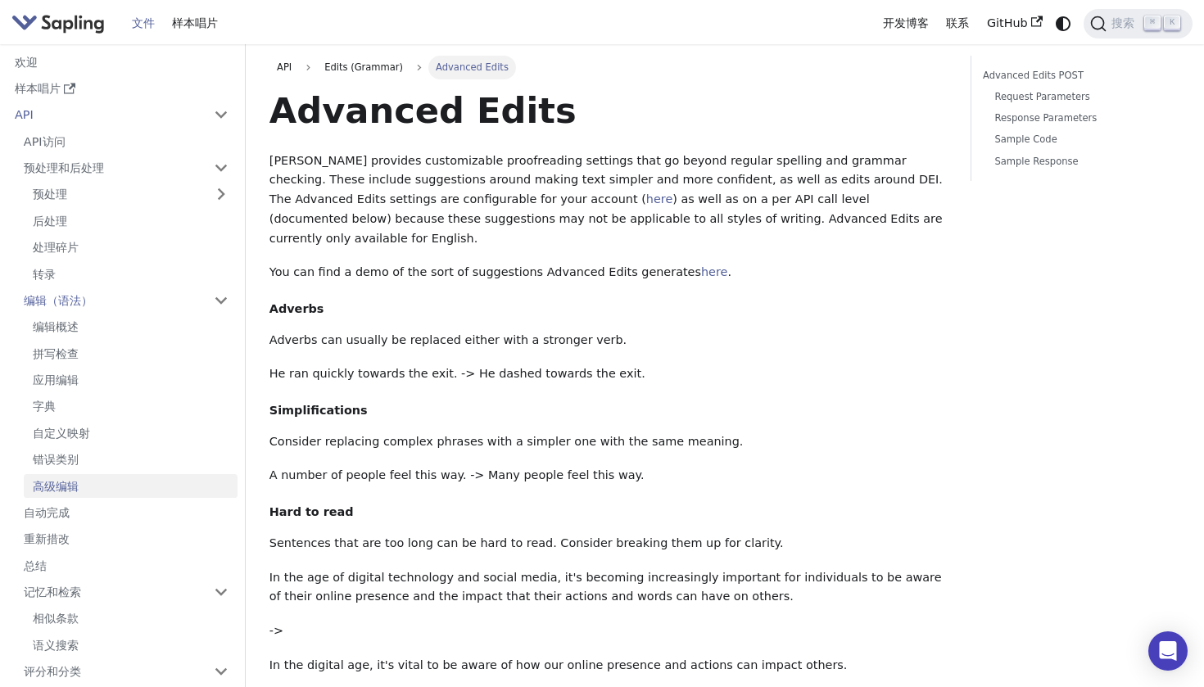
click at [125, 483] on link "高级编辑" at bounding box center [131, 486] width 214 height 24
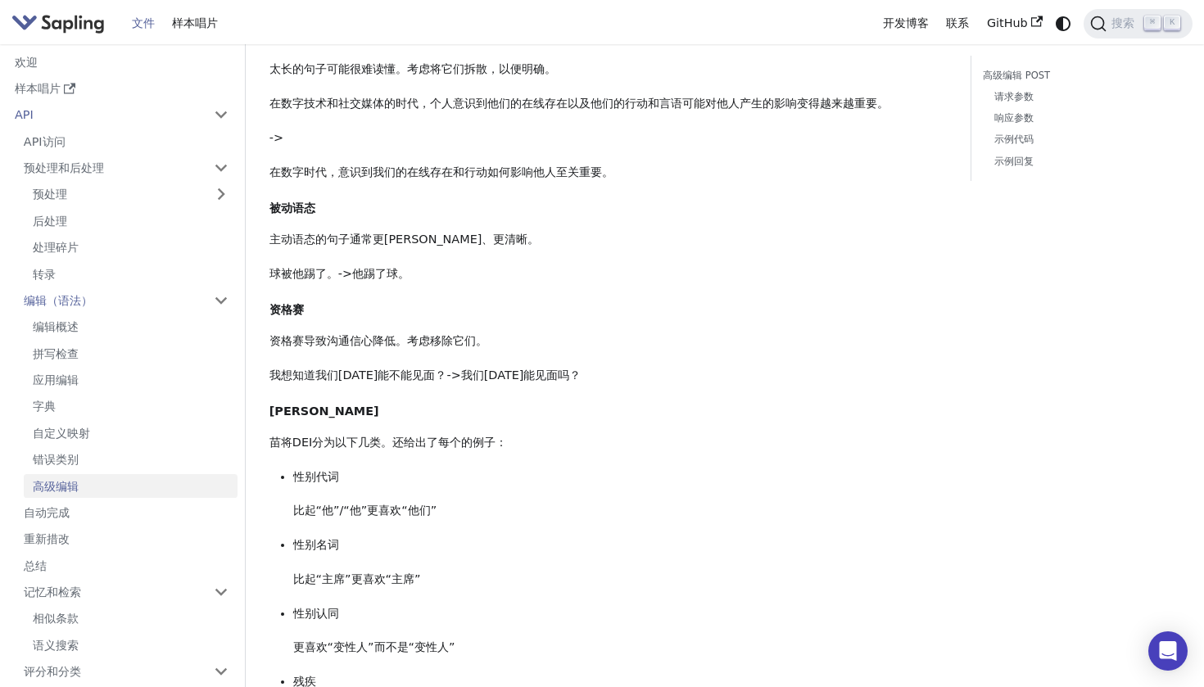
scroll to position [786, 0]
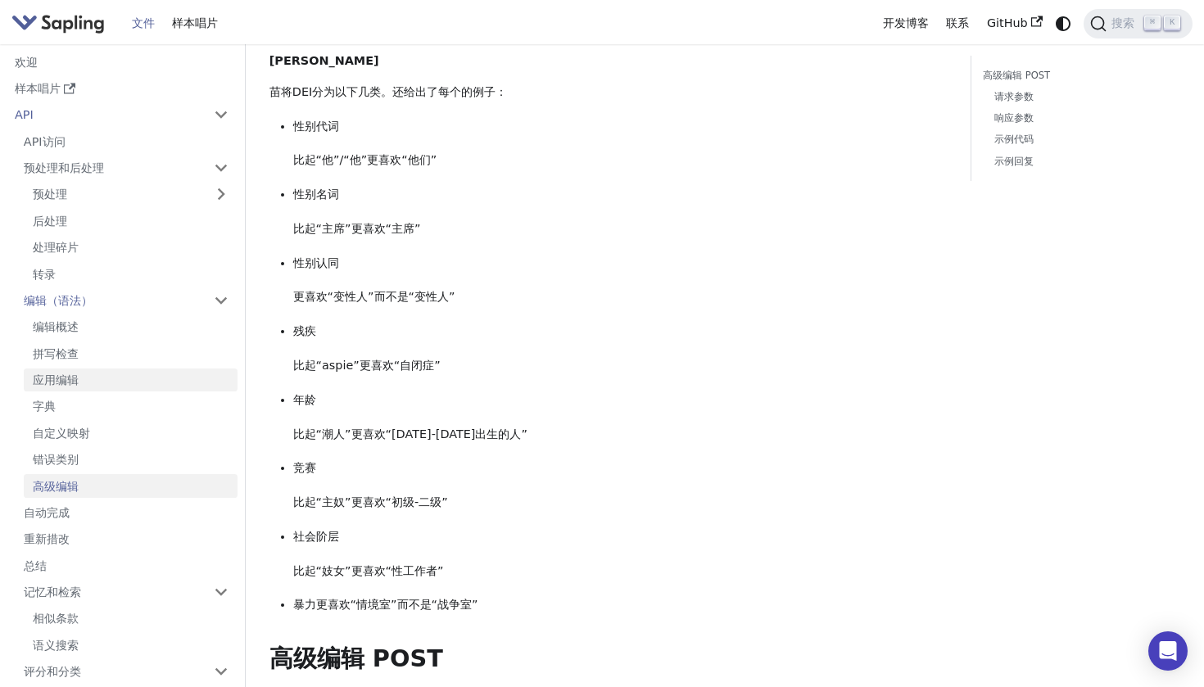
click at [131, 369] on link "应用编辑" at bounding box center [131, 381] width 214 height 24
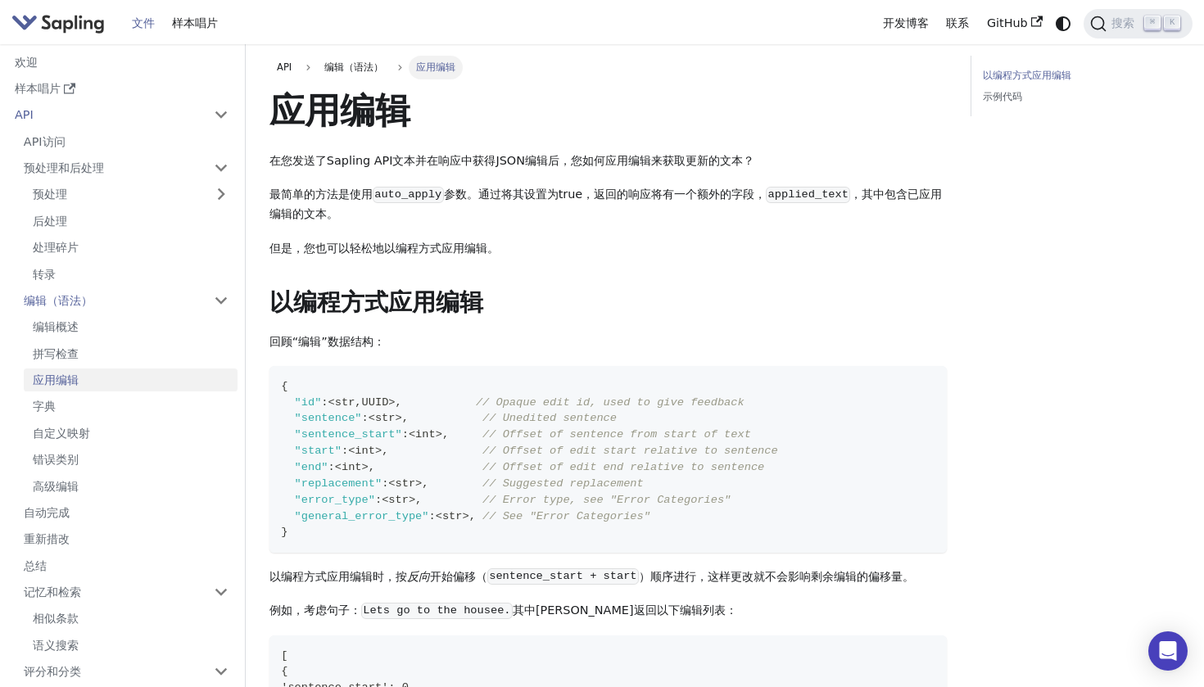
click at [126, 379] on link "应用编辑" at bounding box center [131, 381] width 214 height 24
click at [118, 395] on link "字典" at bounding box center [131, 407] width 214 height 24
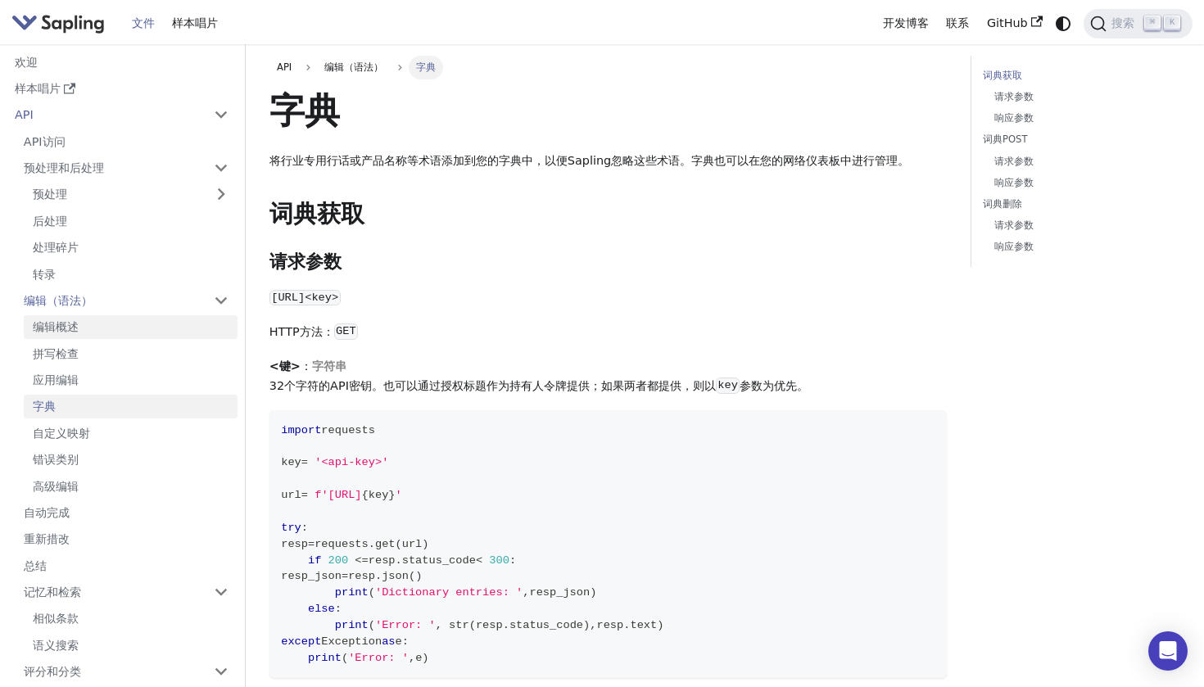
click at [99, 315] on link "编辑概述" at bounding box center [131, 327] width 214 height 24
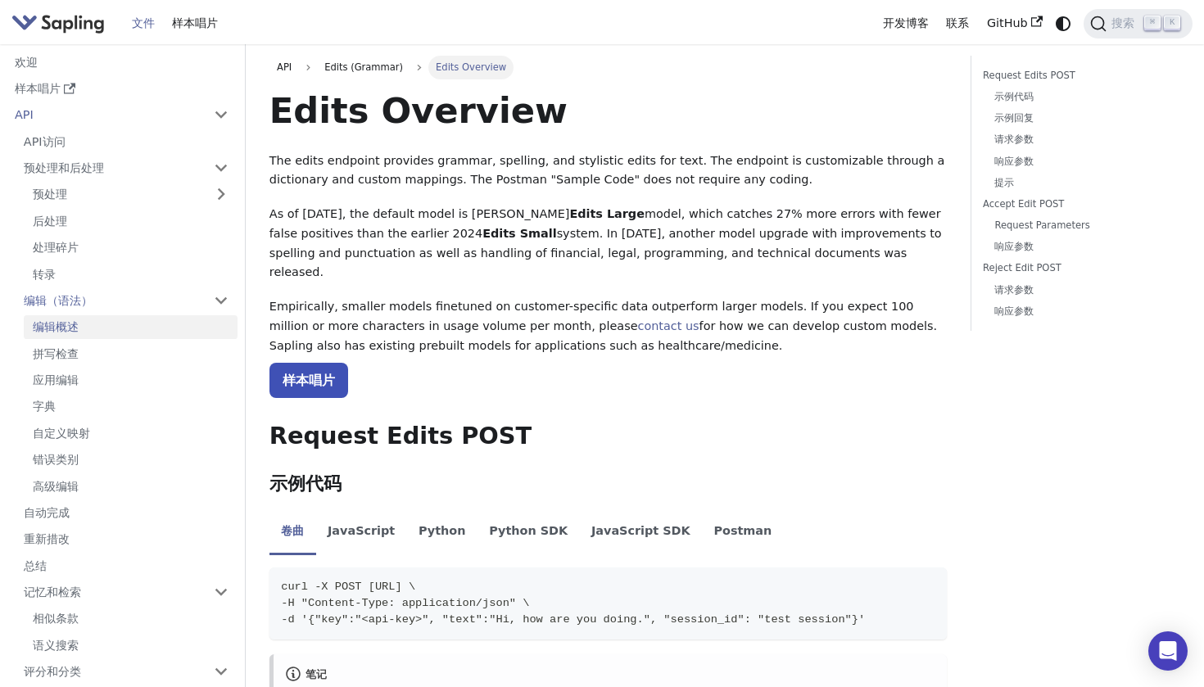
scroll to position [16, 0]
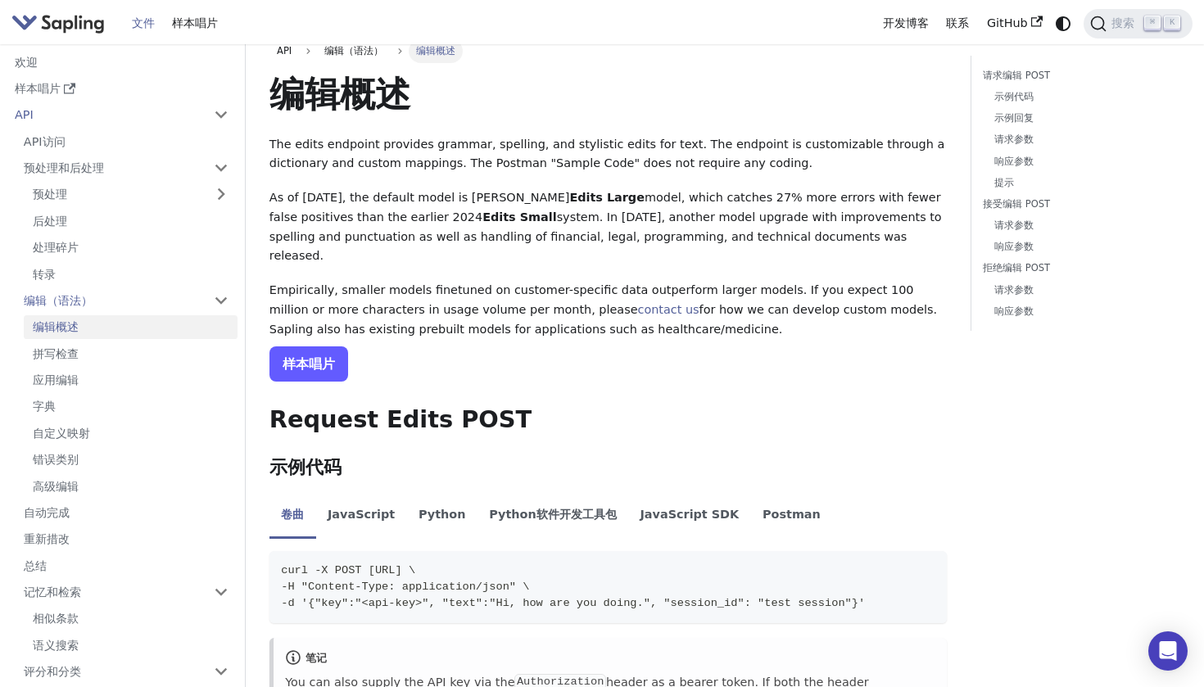
click at [292, 347] on link "样本唱片" at bounding box center [309, 364] width 79 height 35
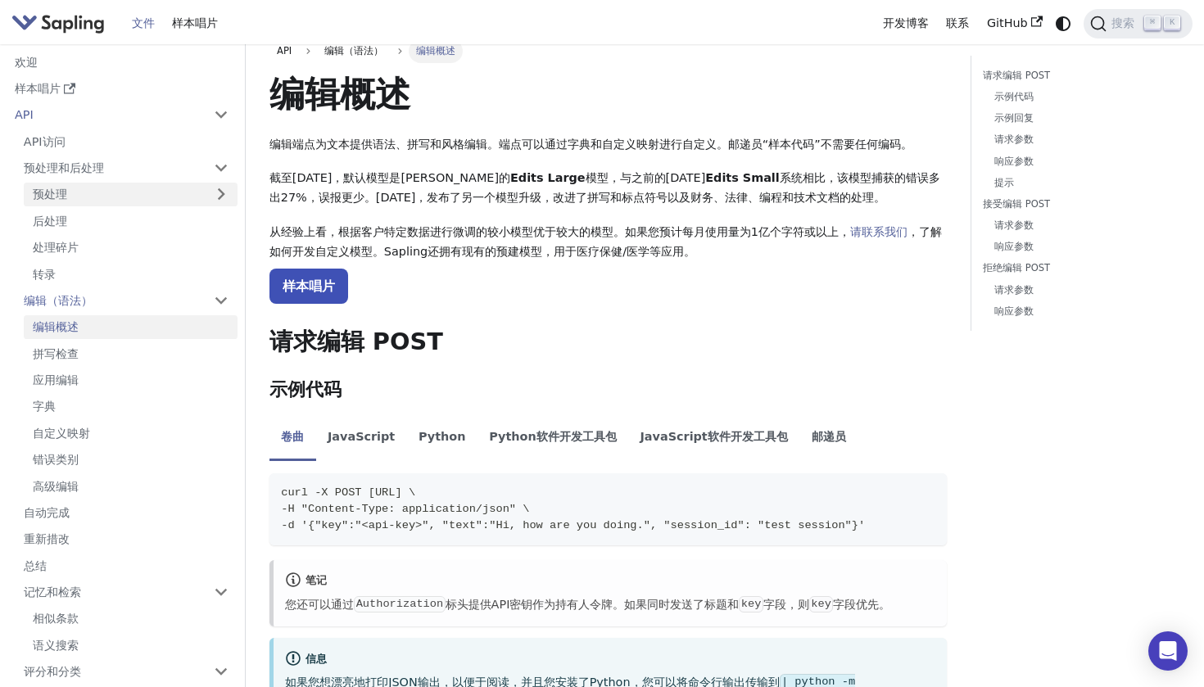
click at [79, 188] on link "预处理" at bounding box center [131, 195] width 214 height 24
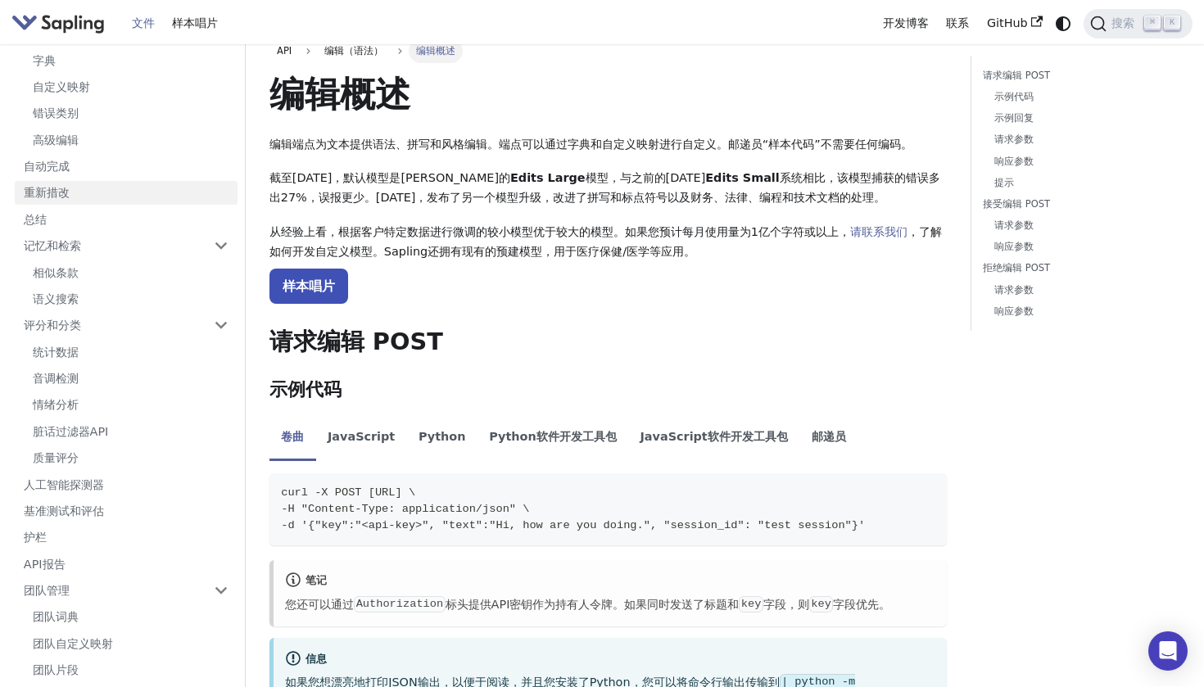
scroll to position [428, 0]
click at [102, 551] on link "API报告" at bounding box center [126, 563] width 223 height 24
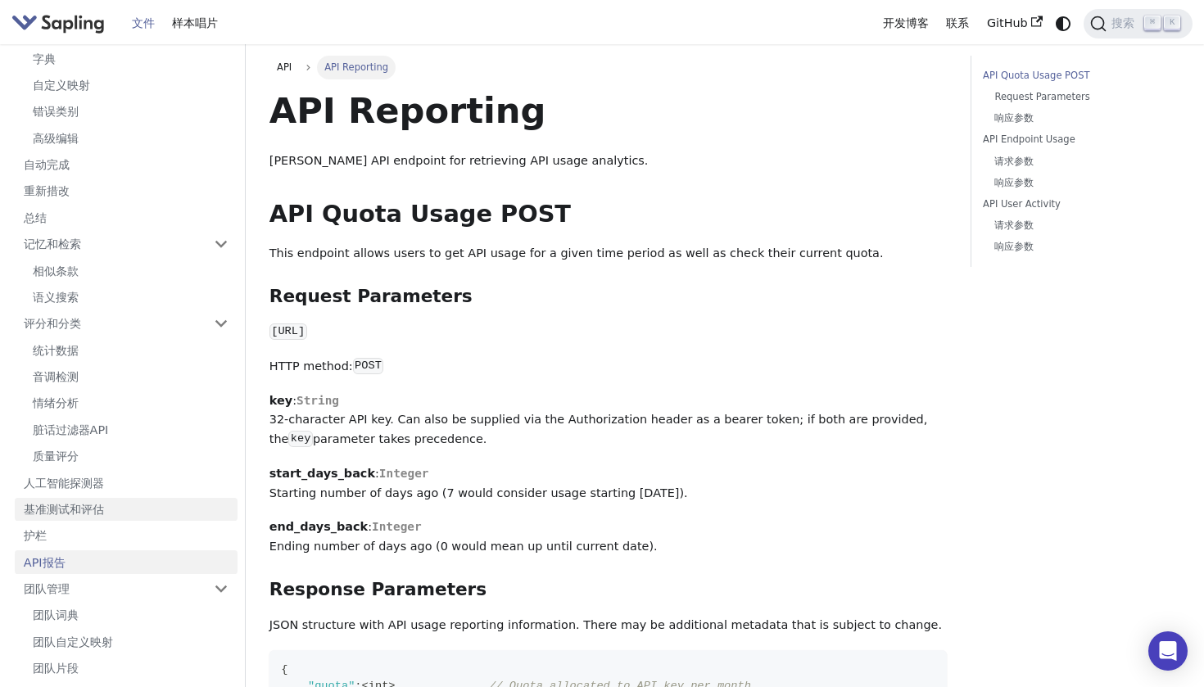
click at [97, 498] on link "基准测试和评估" at bounding box center [126, 510] width 223 height 24
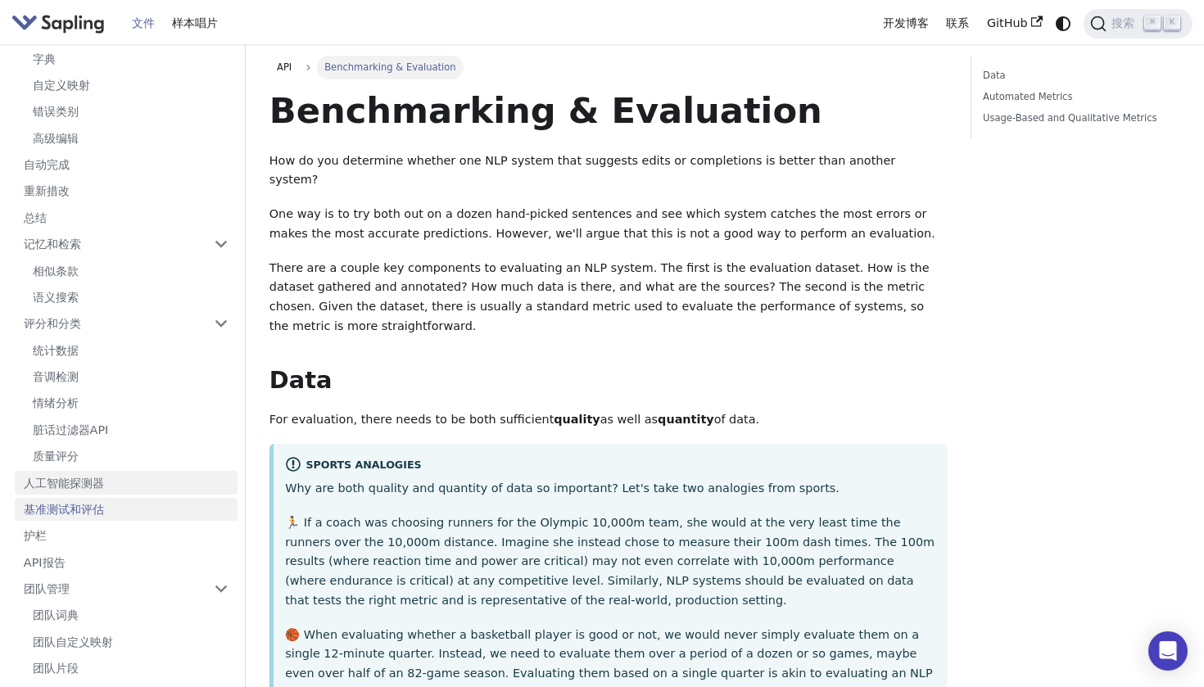
click at [97, 471] on link "人工智能探测器" at bounding box center [126, 483] width 223 height 24
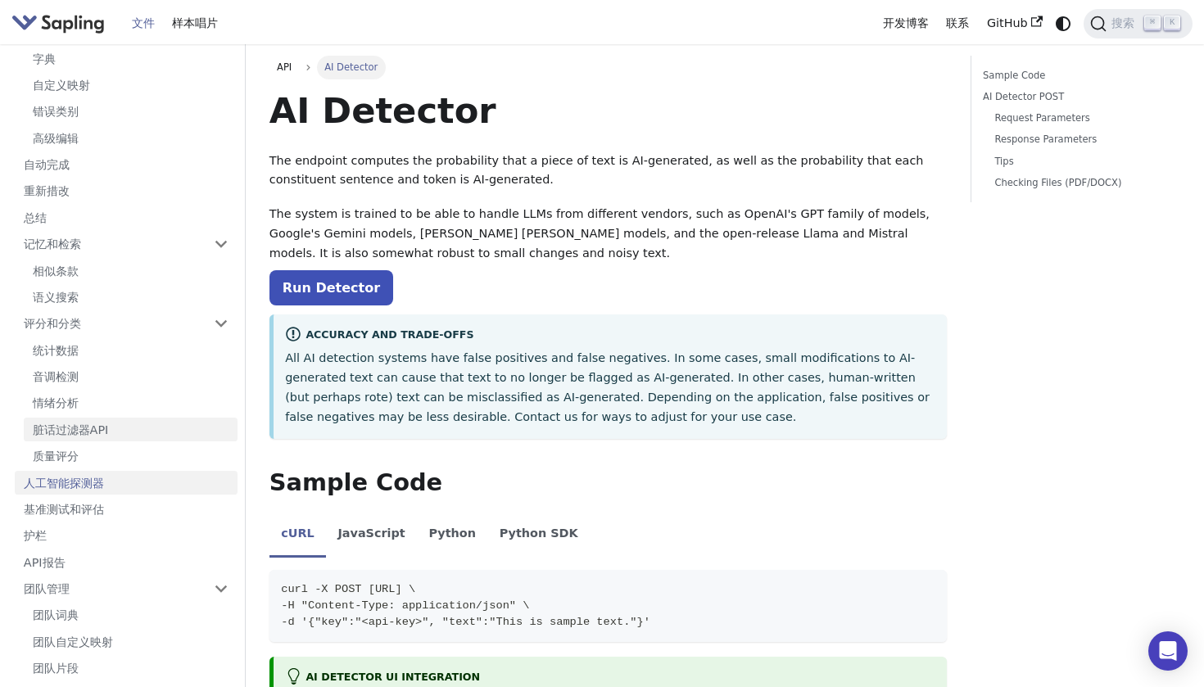
click at [107, 418] on link "脏话过滤器API" at bounding box center [131, 430] width 214 height 24
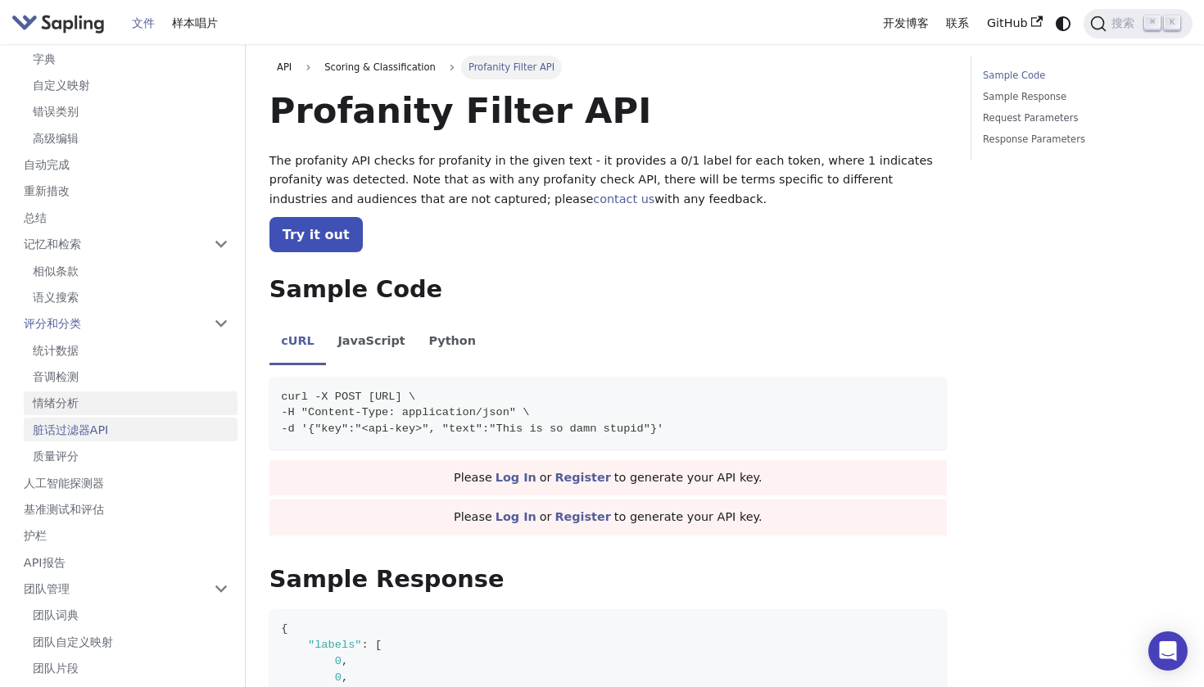
click at [111, 392] on link "情绪分析" at bounding box center [131, 404] width 214 height 24
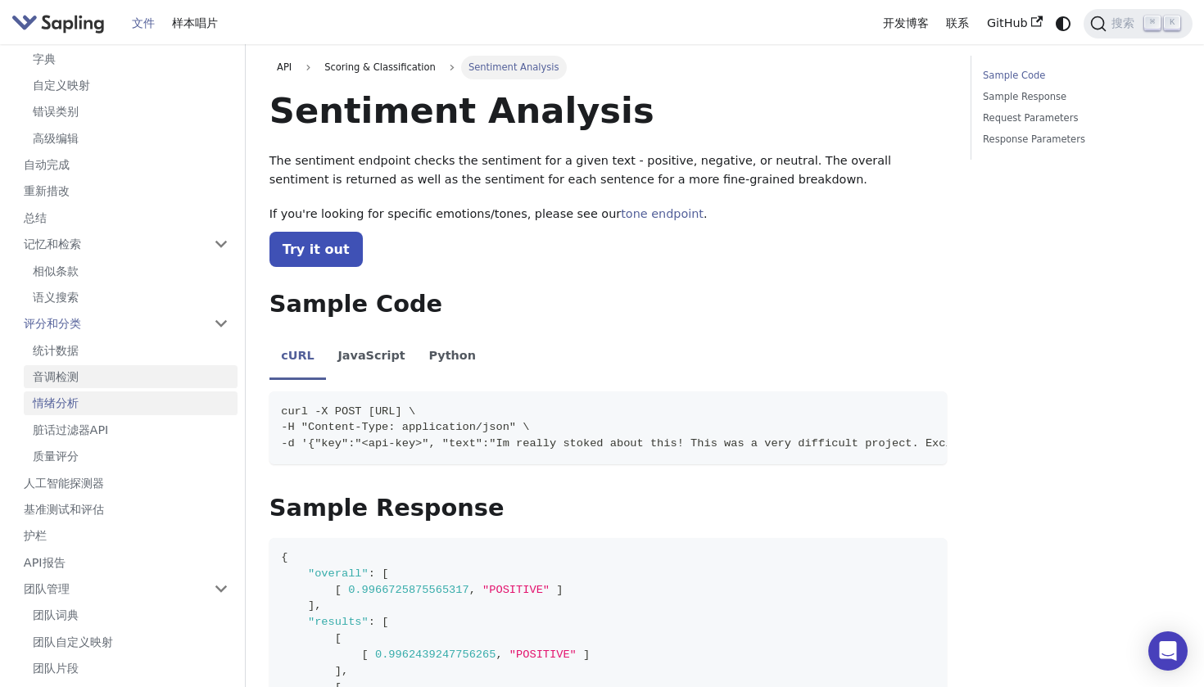
click at [114, 365] on link "音调检测" at bounding box center [131, 377] width 214 height 24
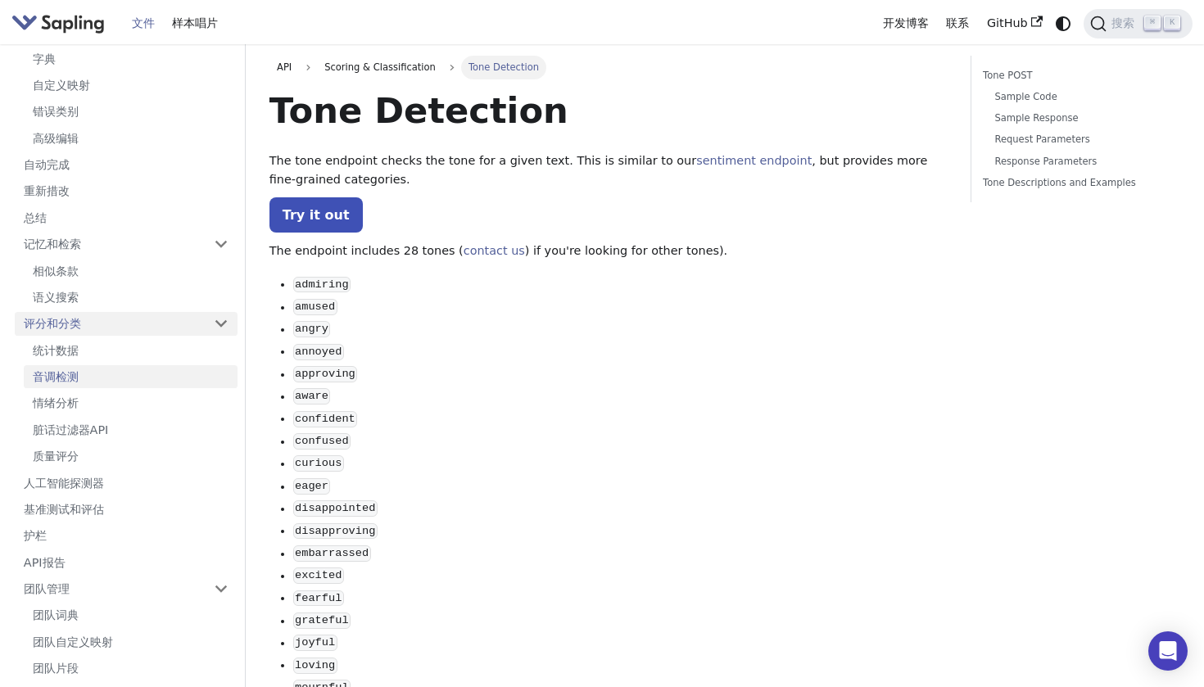
click at [132, 312] on link "评分和分类" at bounding box center [126, 324] width 223 height 24
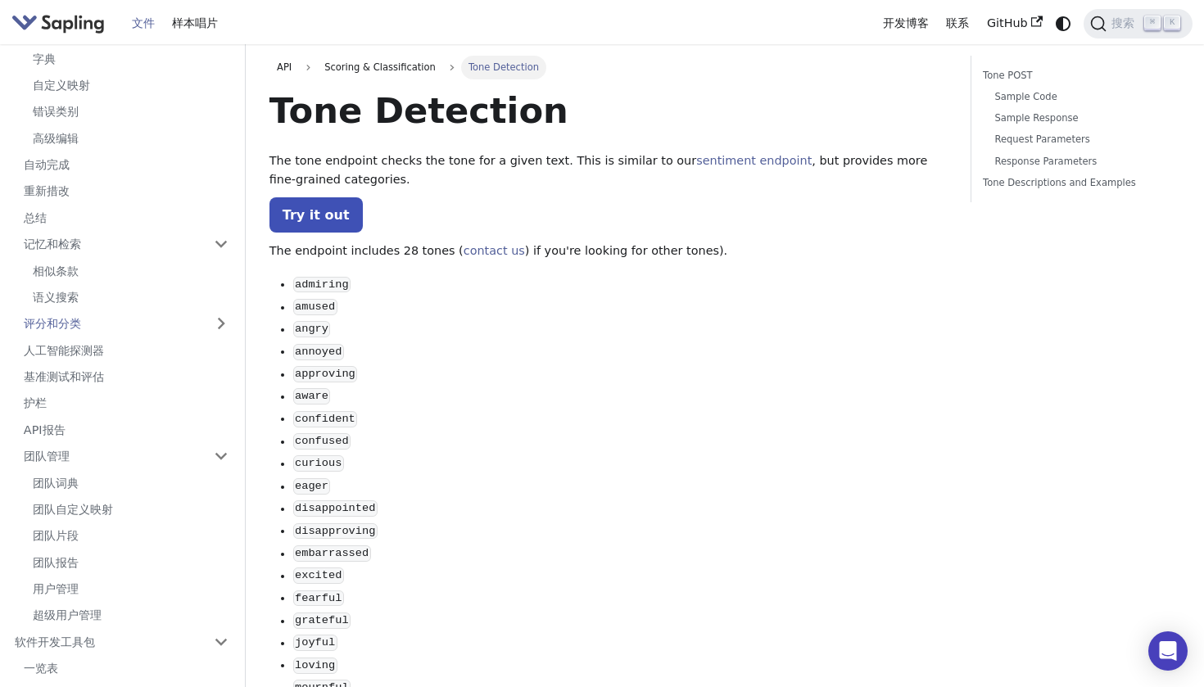
click at [121, 266] on ul "相似条款 语义搜索" at bounding box center [126, 284] width 223 height 50
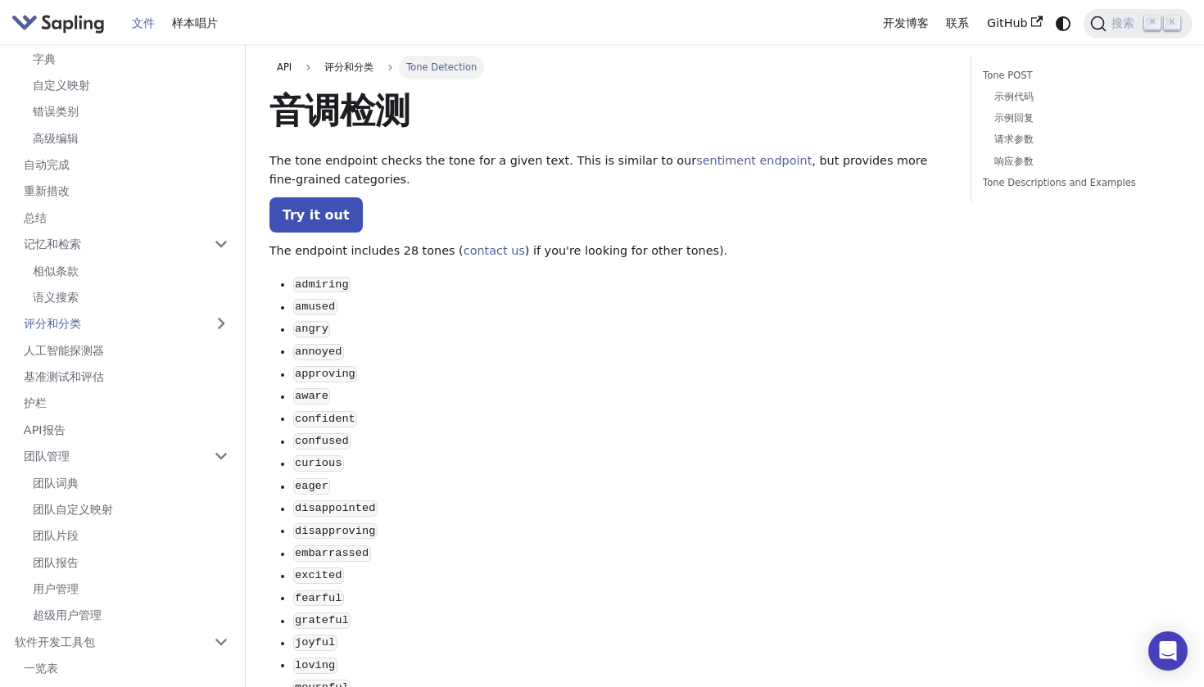
click at [121, 266] on ul "相似条款 语义搜索" at bounding box center [126, 284] width 223 height 50
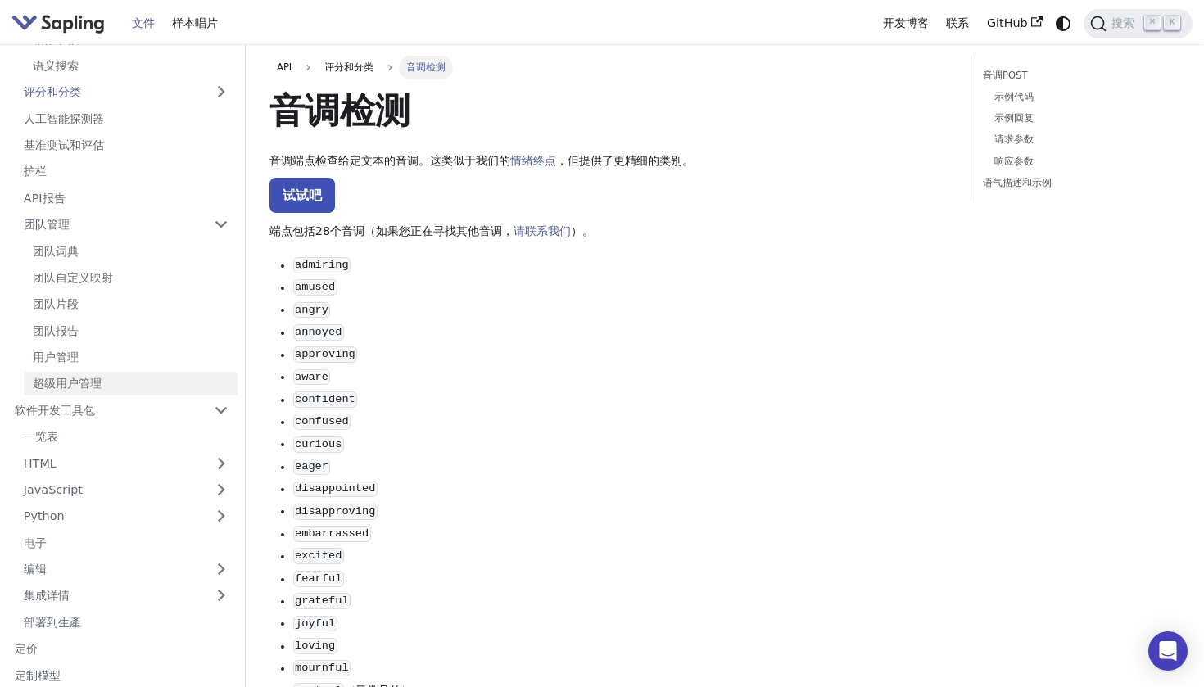
scroll to position [664, 0]
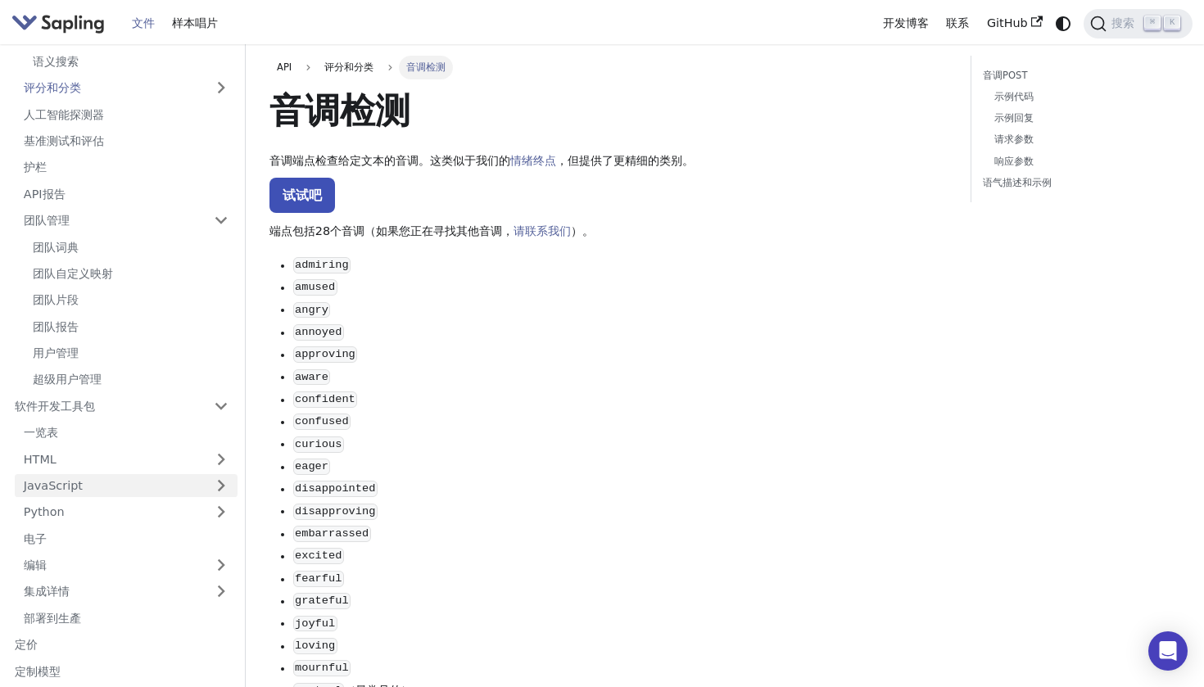
click at [98, 474] on link "JavaScript" at bounding box center [126, 486] width 223 height 24
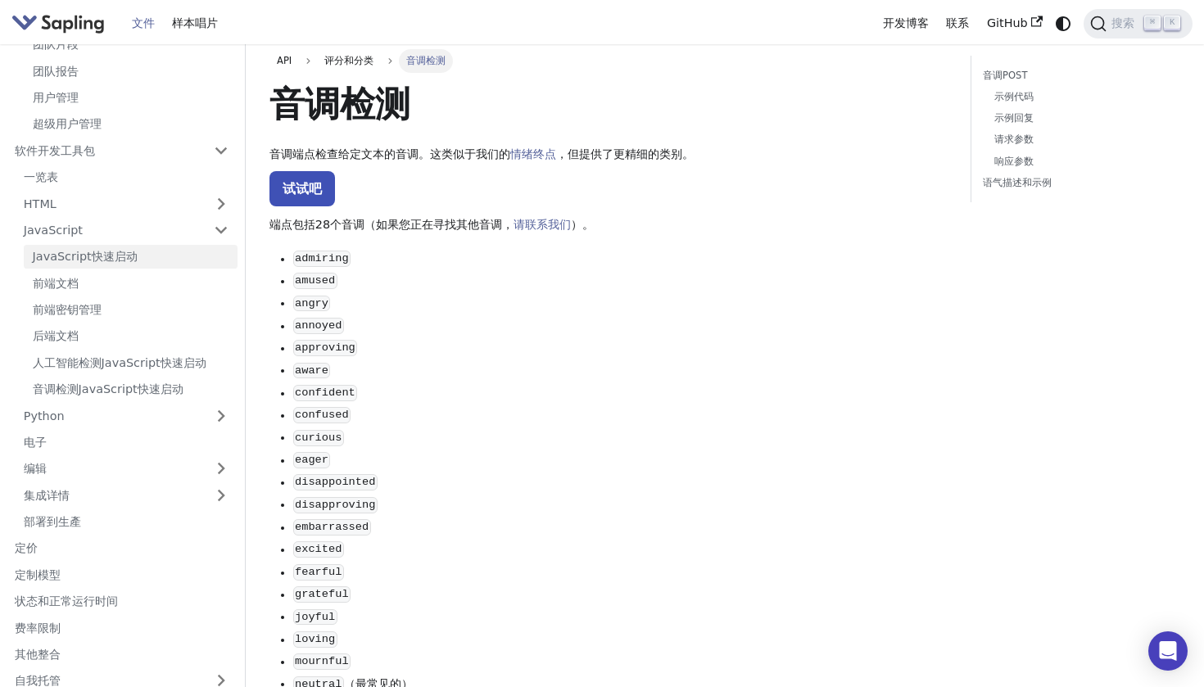
scroll to position [7, 0]
click at [60, 537] on link "定价" at bounding box center [122, 549] width 232 height 24
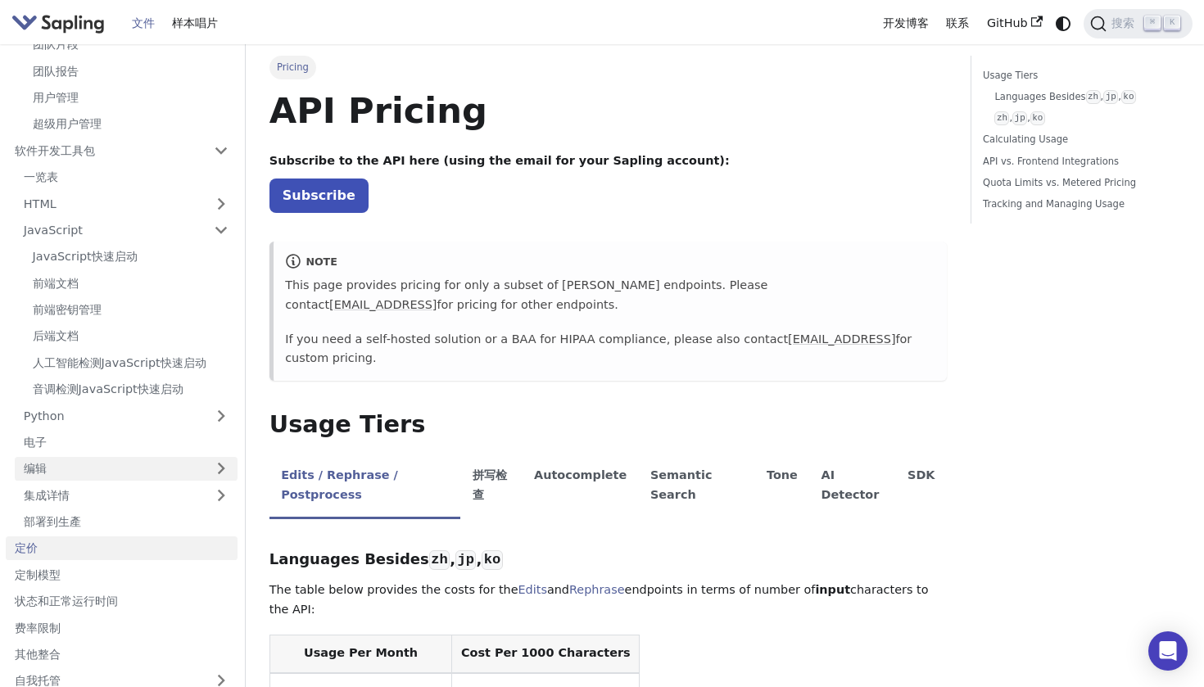
scroll to position [2, 0]
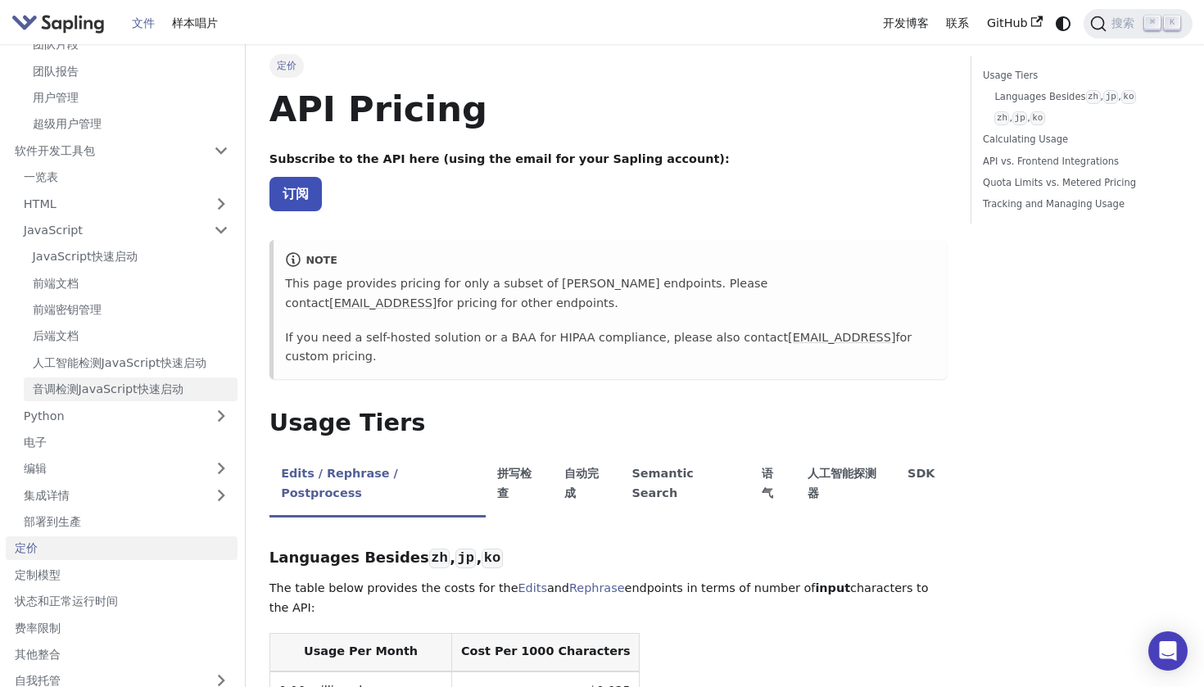
click at [36, 378] on link "音调检测JavaScript快速启动" at bounding box center [131, 390] width 214 height 24
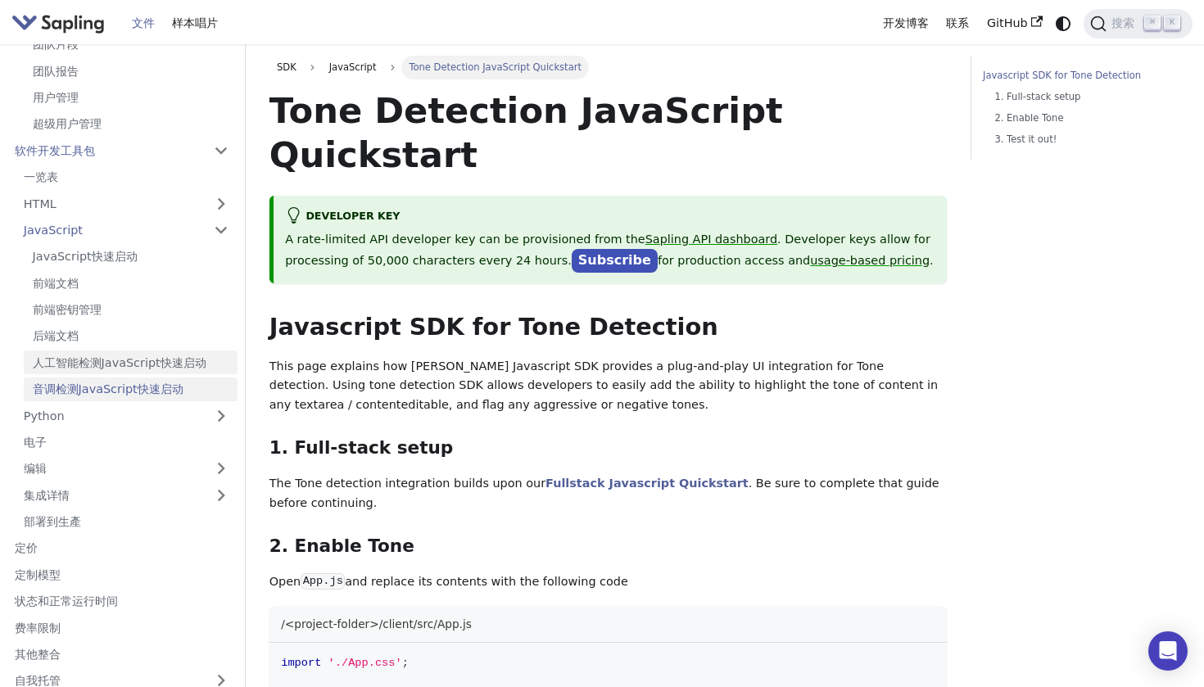
click at [48, 351] on link "人工智能检测JavaScript快速启动" at bounding box center [131, 363] width 214 height 24
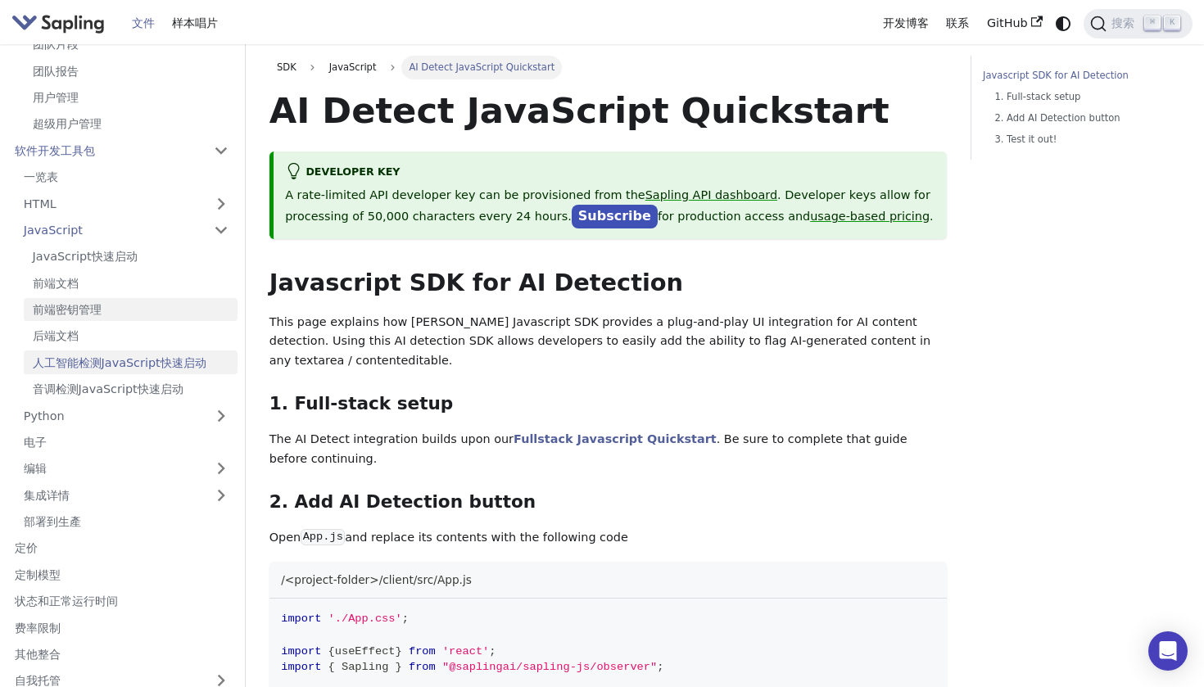
click at [54, 298] on link "前端密钥管理" at bounding box center [131, 310] width 214 height 24
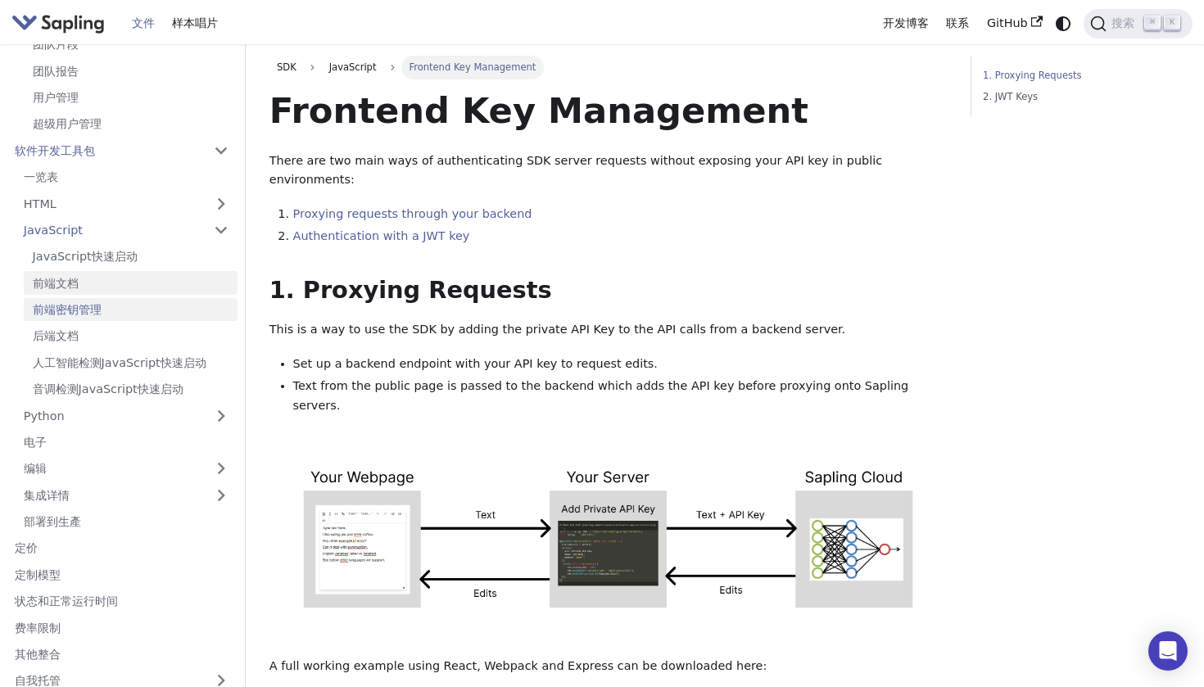
click at [55, 271] on link "前端文档" at bounding box center [131, 283] width 214 height 24
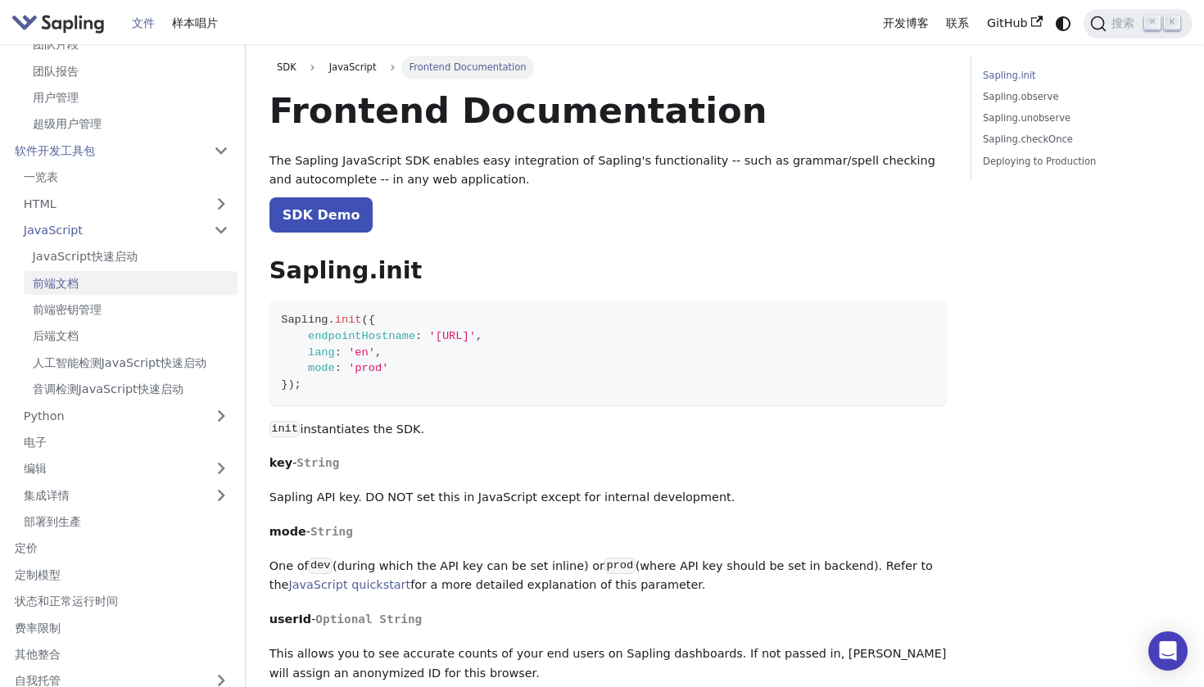
click at [55, 245] on ul "JavaScript快速启动 前端文档 前端密钥管理 后端文档 人工智能检测JavaScript快速启动 音调检测JavaScript快速启动" at bounding box center [126, 323] width 223 height 156
click at [55, 245] on link "JavaScript快速启动" at bounding box center [131, 257] width 214 height 24
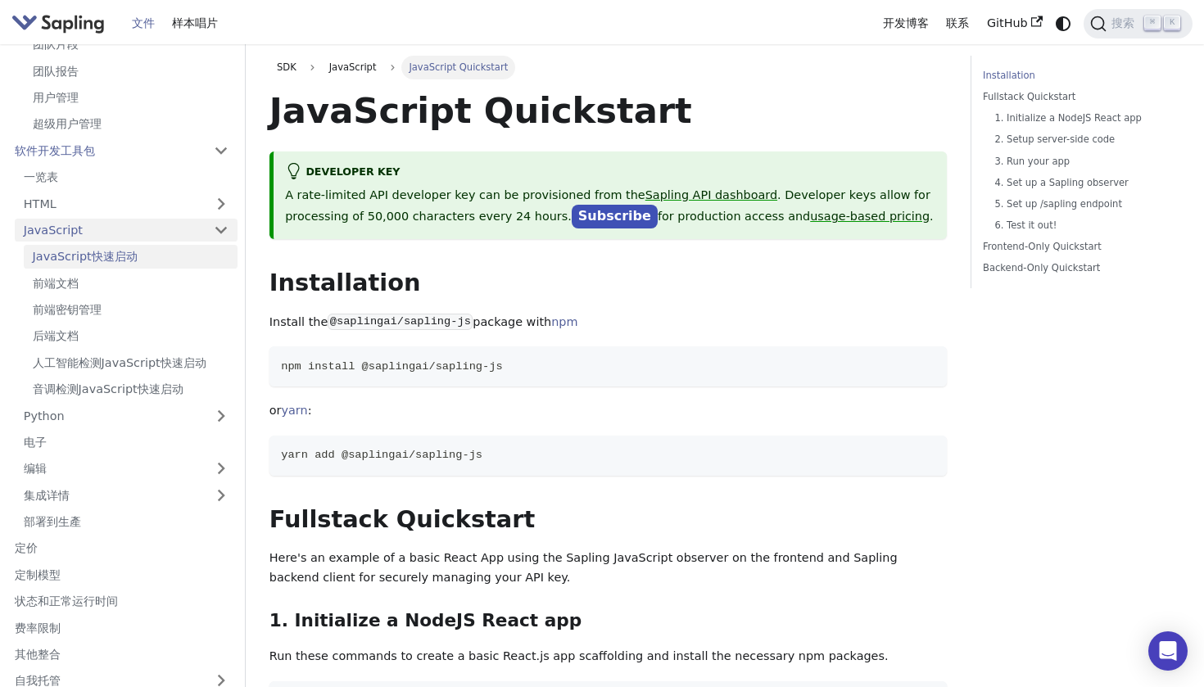
click at [57, 219] on link "JavaScript" at bounding box center [126, 231] width 223 height 24
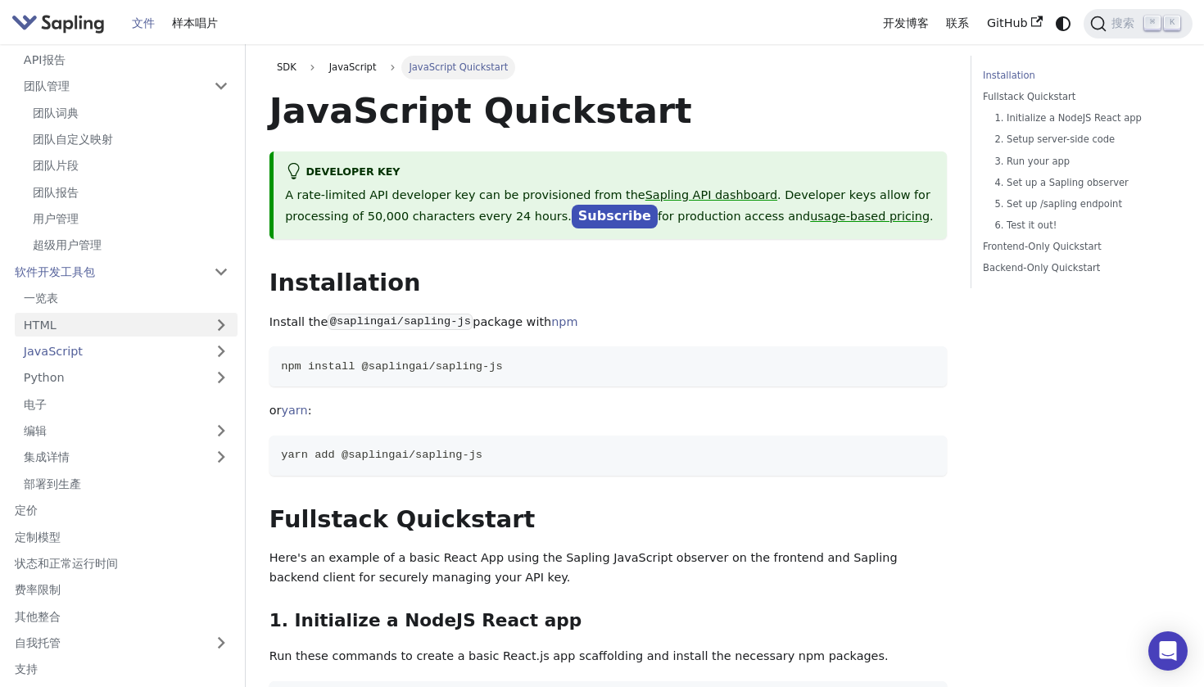
click at [67, 313] on link "HTML" at bounding box center [126, 325] width 223 height 24
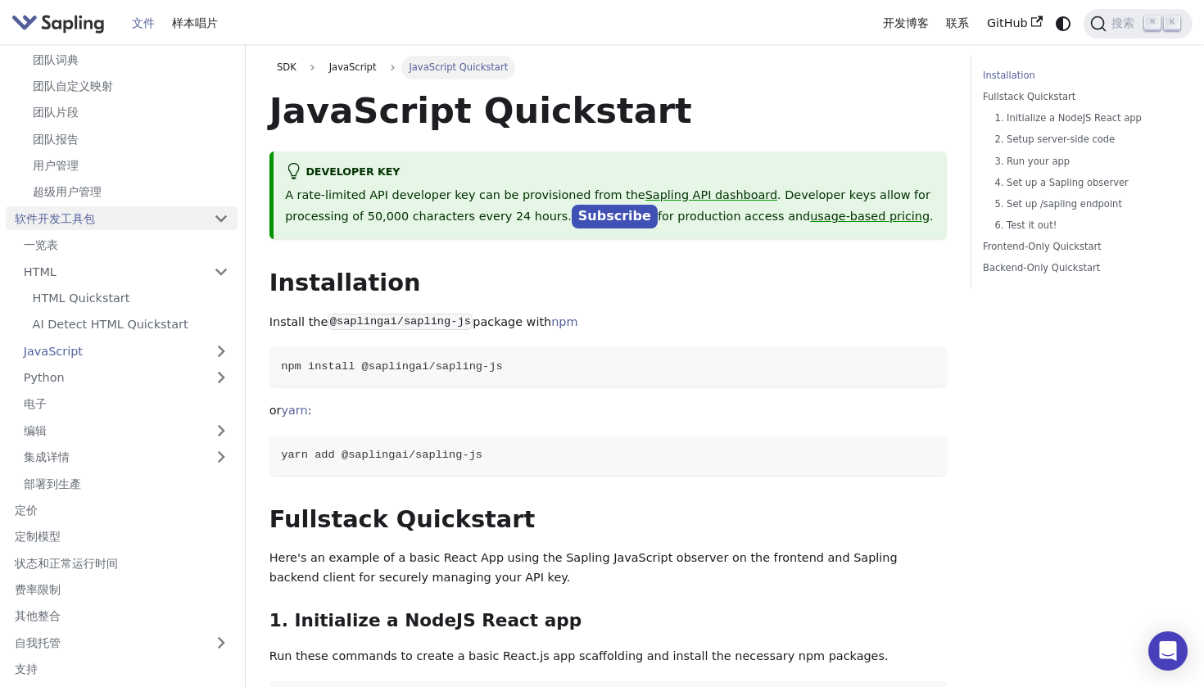
click at [66, 206] on link "软件开发工具包" at bounding box center [105, 218] width 199 height 24
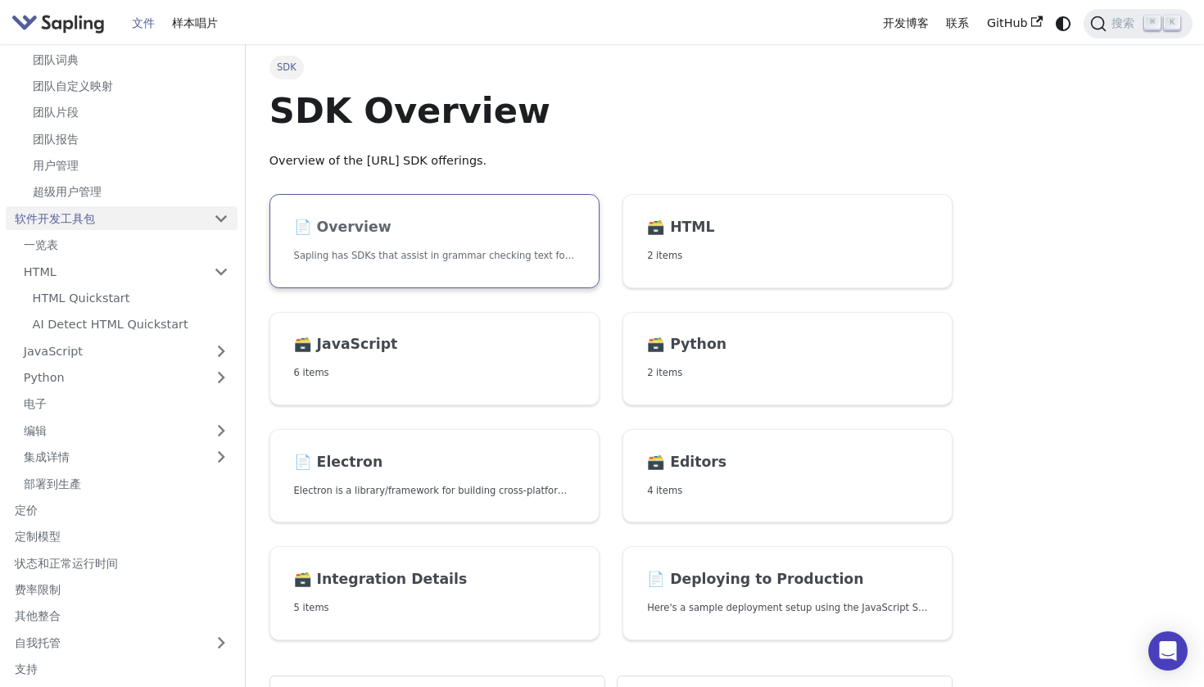
click at [486, 225] on h2 "📄️ Overview" at bounding box center [434, 228] width 281 height 18
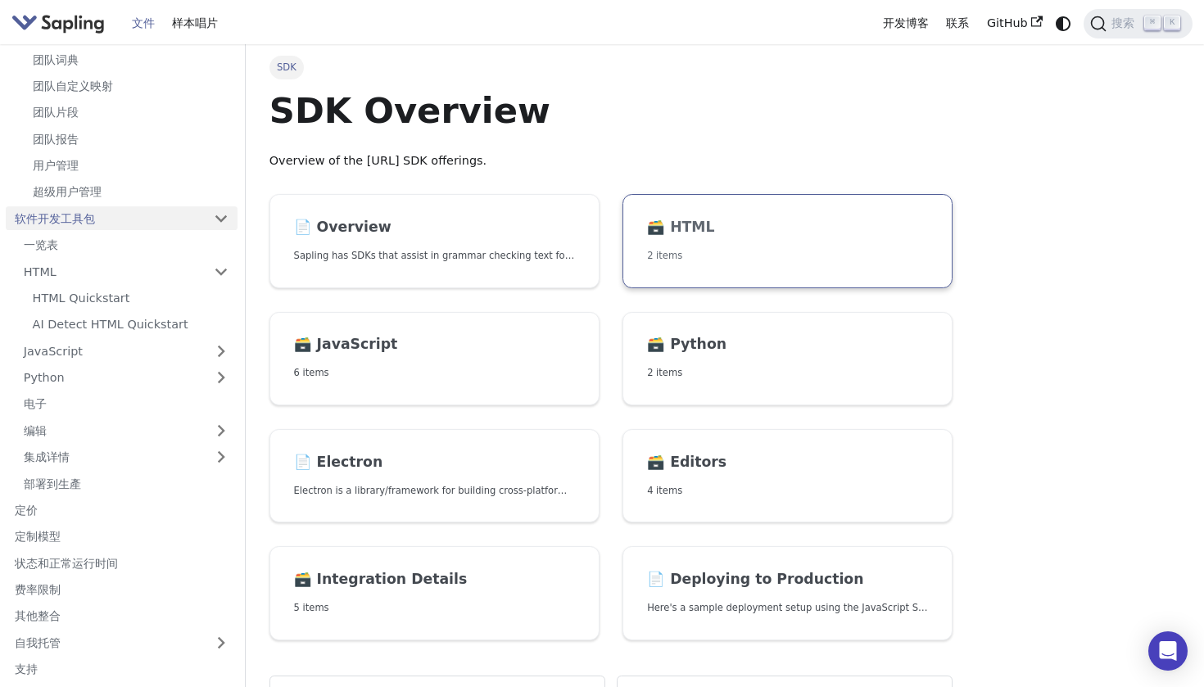
click at [716, 229] on h2 "🗃️ HTML" at bounding box center [787, 228] width 281 height 18
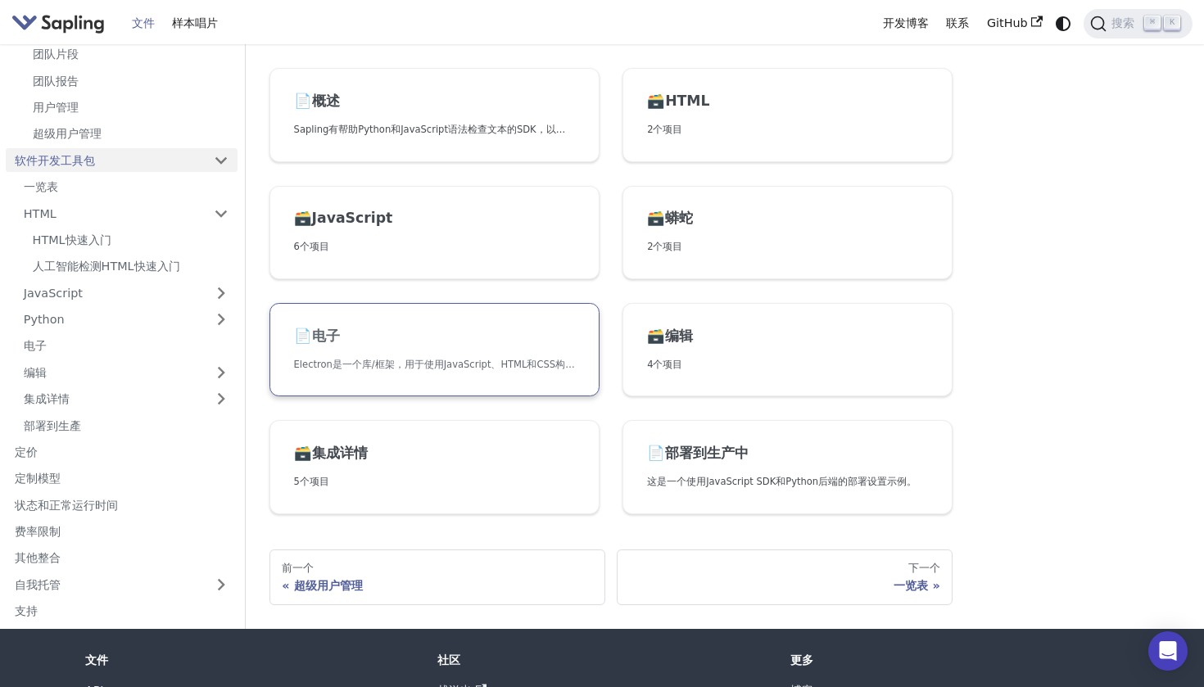
scroll to position [130, 0]
